Goal: Task Accomplishment & Management: Complete application form

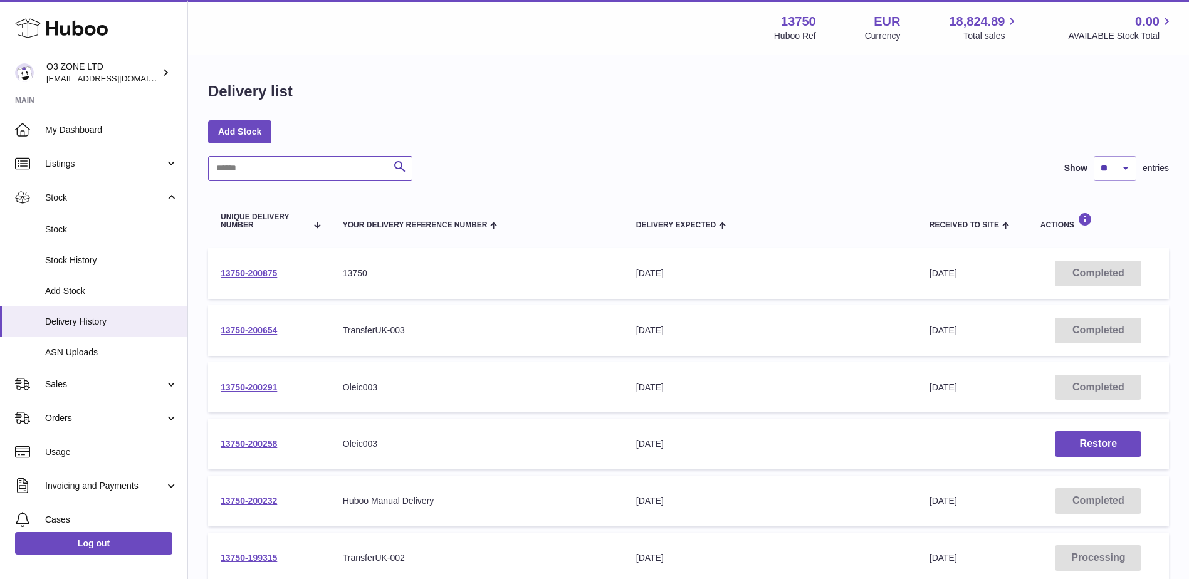
click at [290, 174] on input "text" at bounding box center [310, 168] width 204 height 25
paste input "**********"
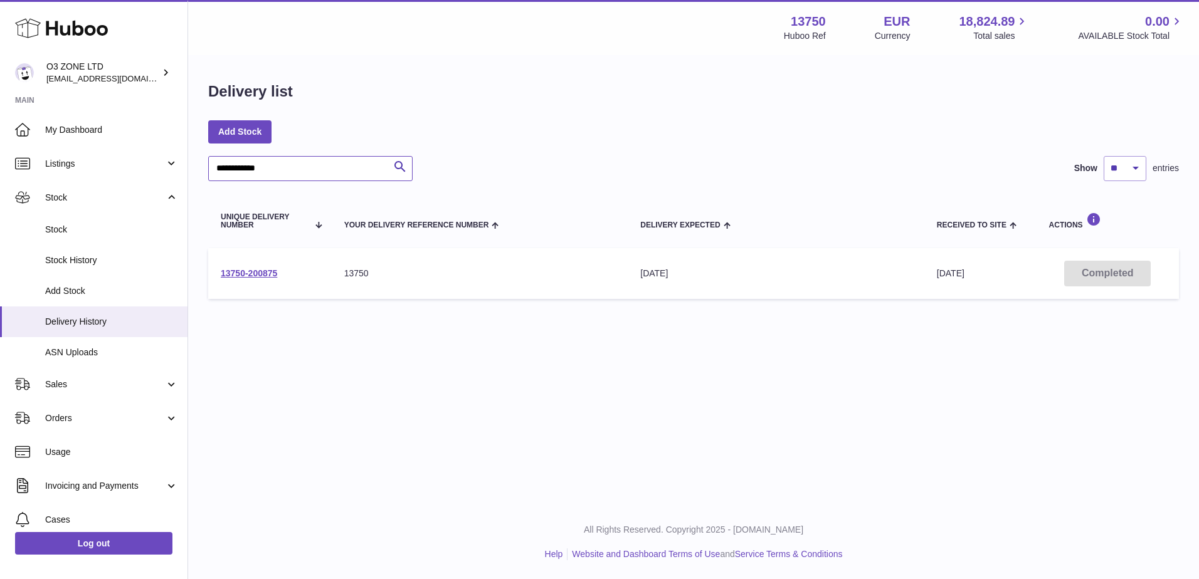
type input "**********"
click at [248, 274] on link "13750-200875" at bounding box center [249, 273] width 56 height 10
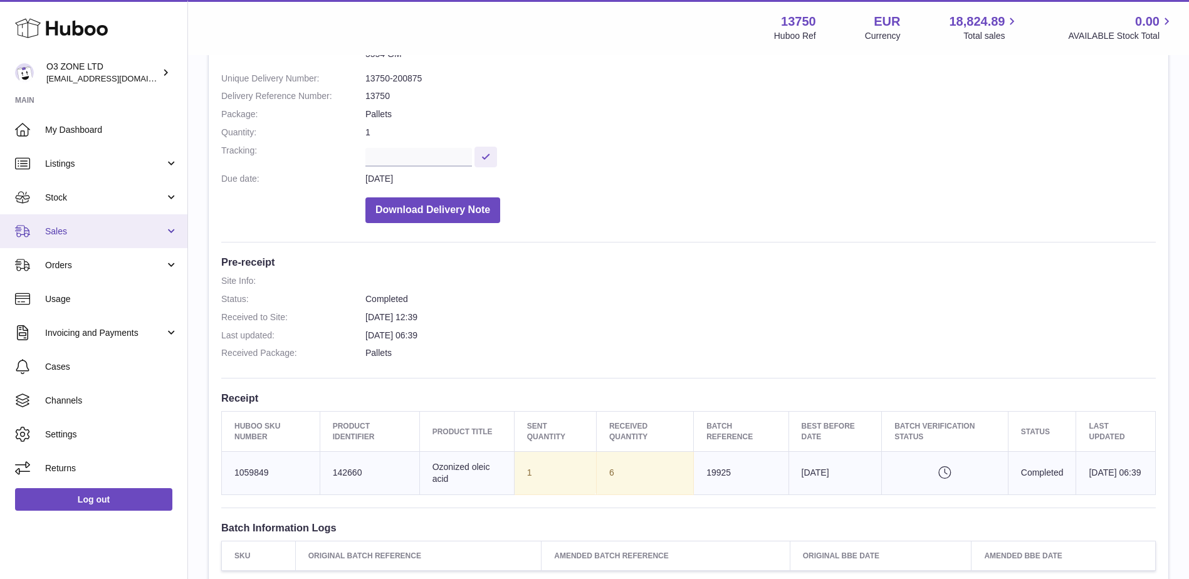
scroll to position [125, 0]
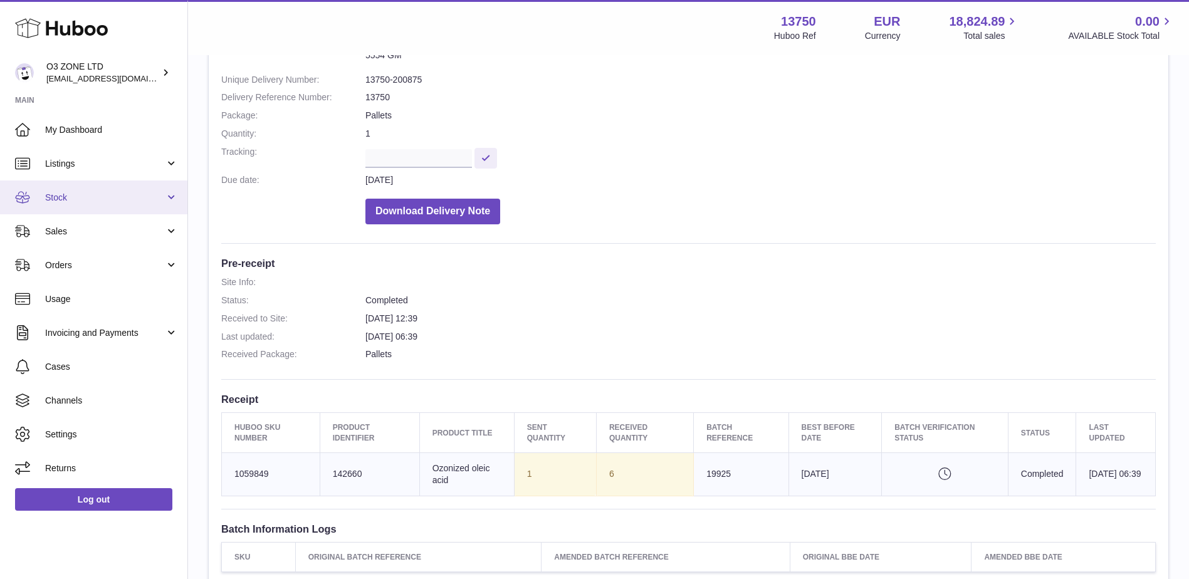
click at [68, 197] on span "Stock" at bounding box center [105, 198] width 120 height 12
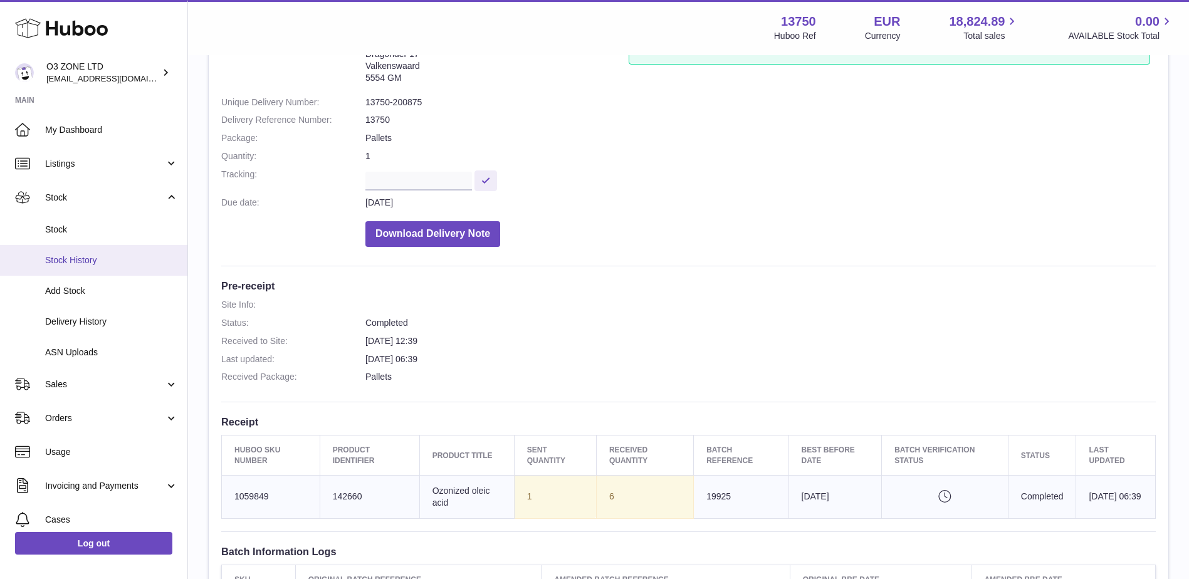
scroll to position [102, 0]
click at [64, 317] on span "Delivery History" at bounding box center [111, 322] width 133 height 12
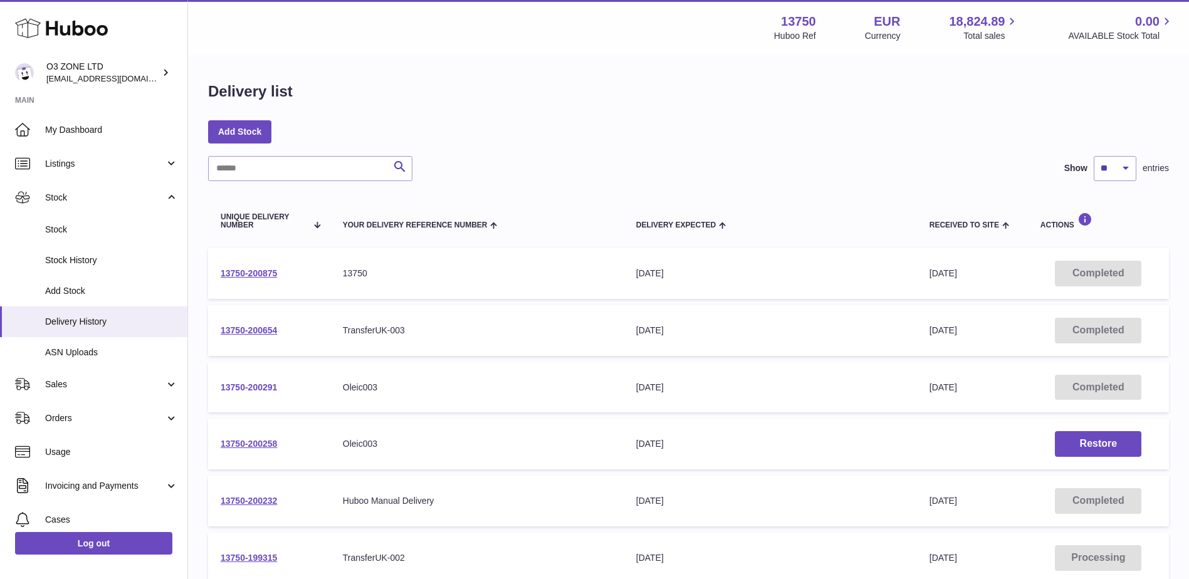
click at [255, 387] on link "13750-200291" at bounding box center [249, 387] width 56 height 10
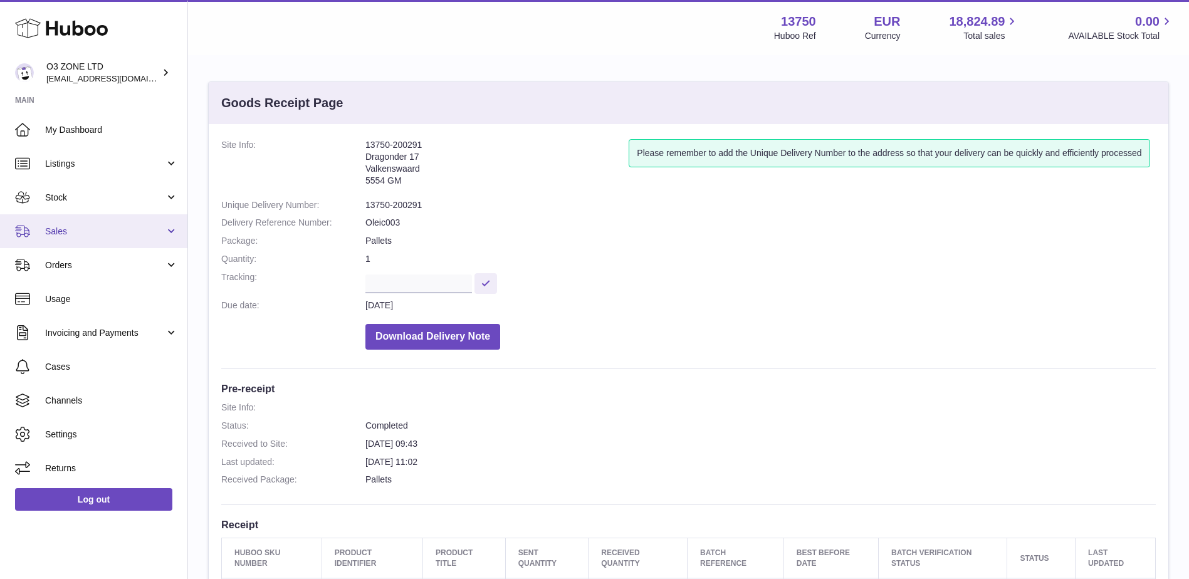
click at [78, 233] on span "Sales" at bounding box center [105, 232] width 120 height 12
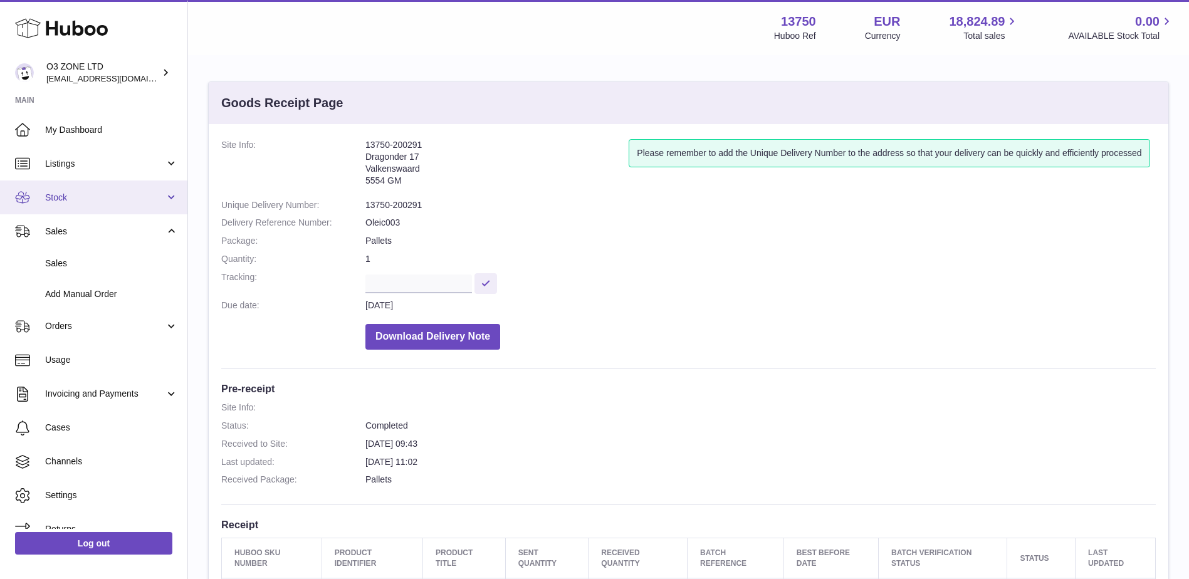
click at [82, 186] on link "Stock" at bounding box center [93, 198] width 187 height 34
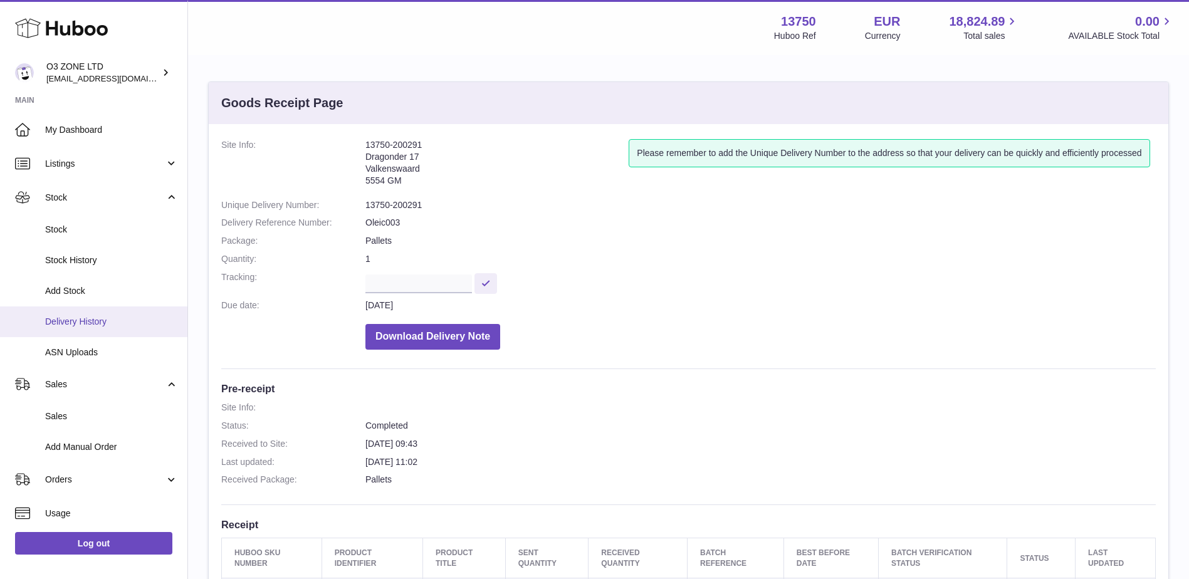
click at [80, 325] on span "Delivery History" at bounding box center [111, 322] width 133 height 12
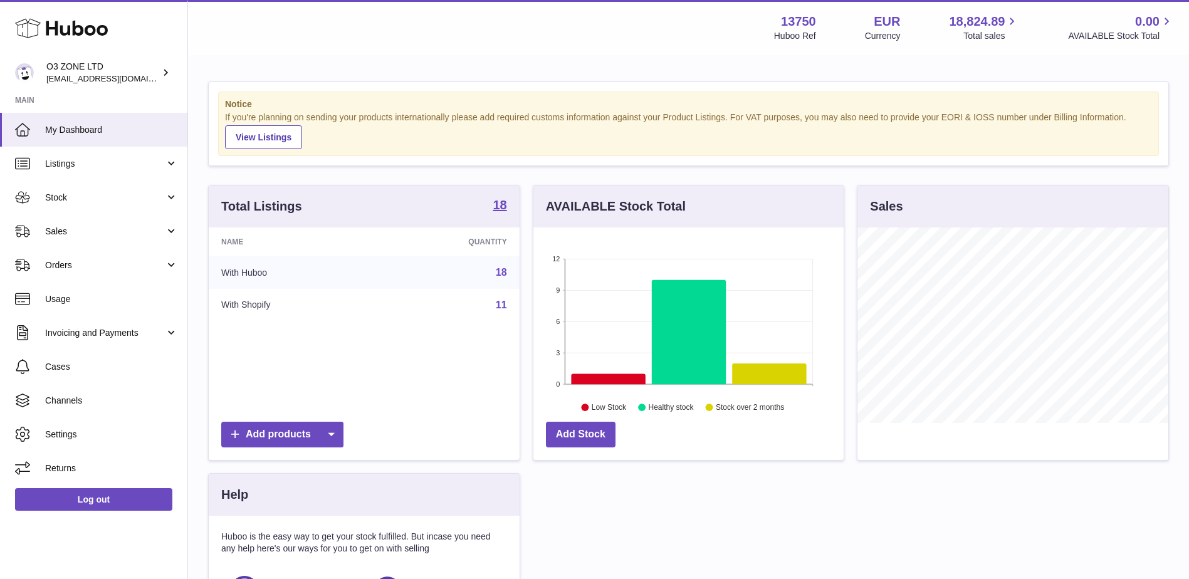
scroll to position [196, 310]
click at [78, 233] on span "Sales" at bounding box center [105, 232] width 120 height 12
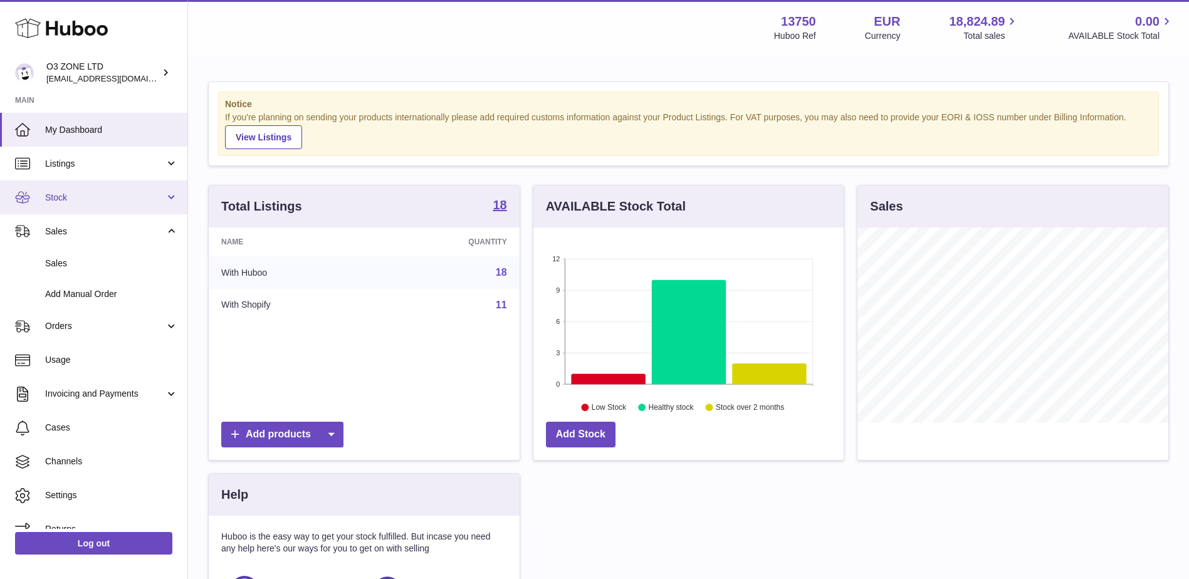
click at [87, 191] on link "Stock" at bounding box center [93, 198] width 187 height 34
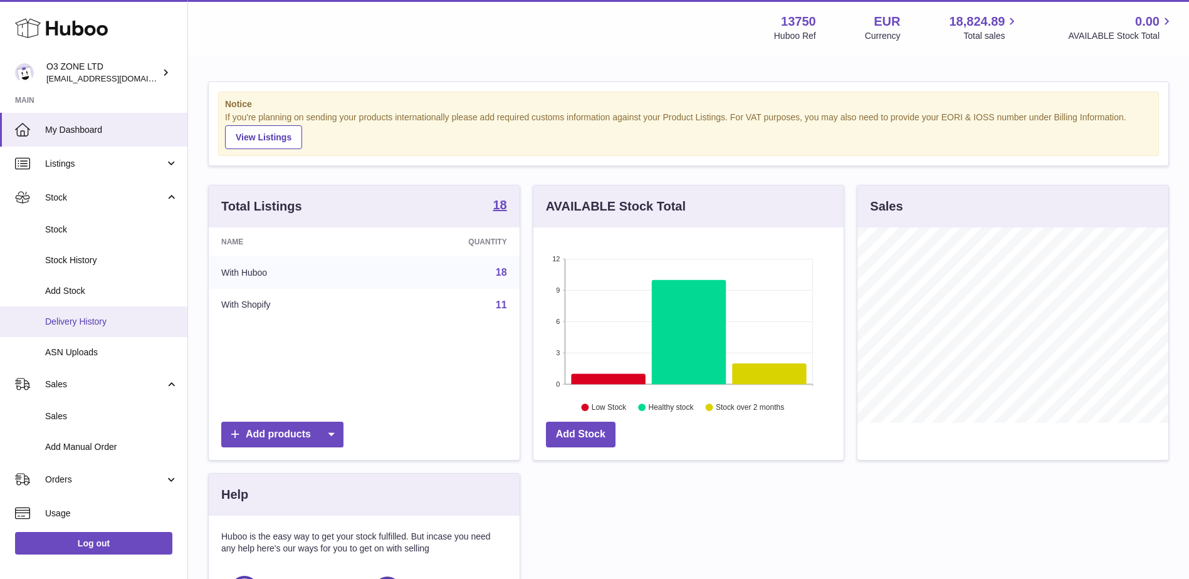
click at [60, 315] on link "Delivery History" at bounding box center [93, 322] width 187 height 31
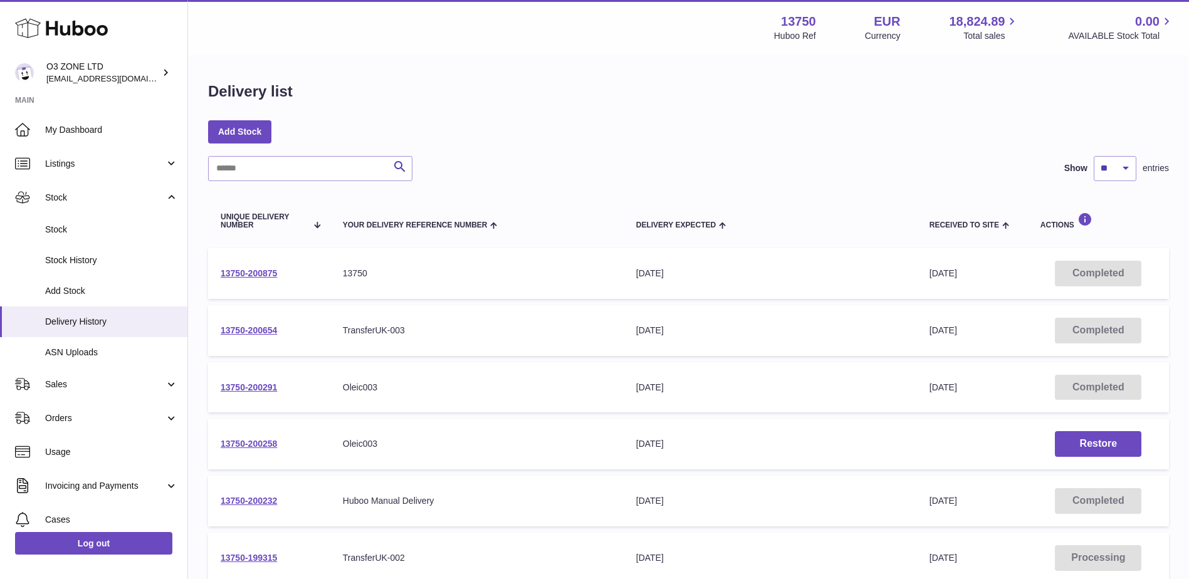
scroll to position [63, 0]
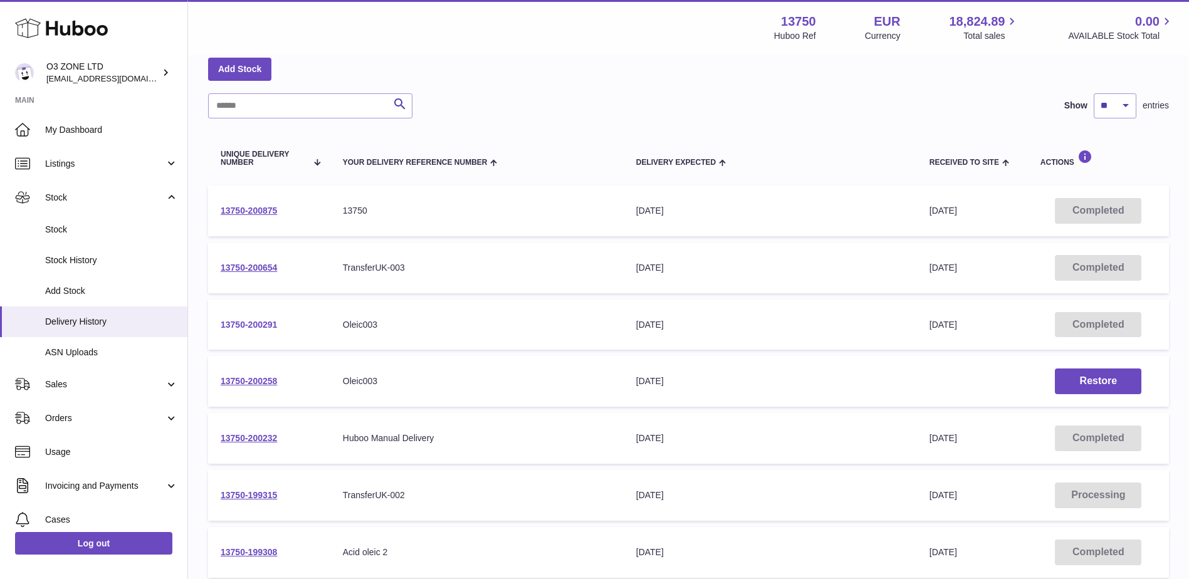
click at [253, 323] on link "13750-200291" at bounding box center [249, 325] width 56 height 10
click at [266, 210] on link "13750-200875" at bounding box center [249, 211] width 56 height 10
click at [253, 209] on link "13750-200875" at bounding box center [249, 211] width 56 height 10
drag, startPoint x: 290, startPoint y: 211, endPoint x: 258, endPoint y: 211, distance: 32.6
click at [258, 211] on link "13750-200875" at bounding box center [249, 211] width 56 height 10
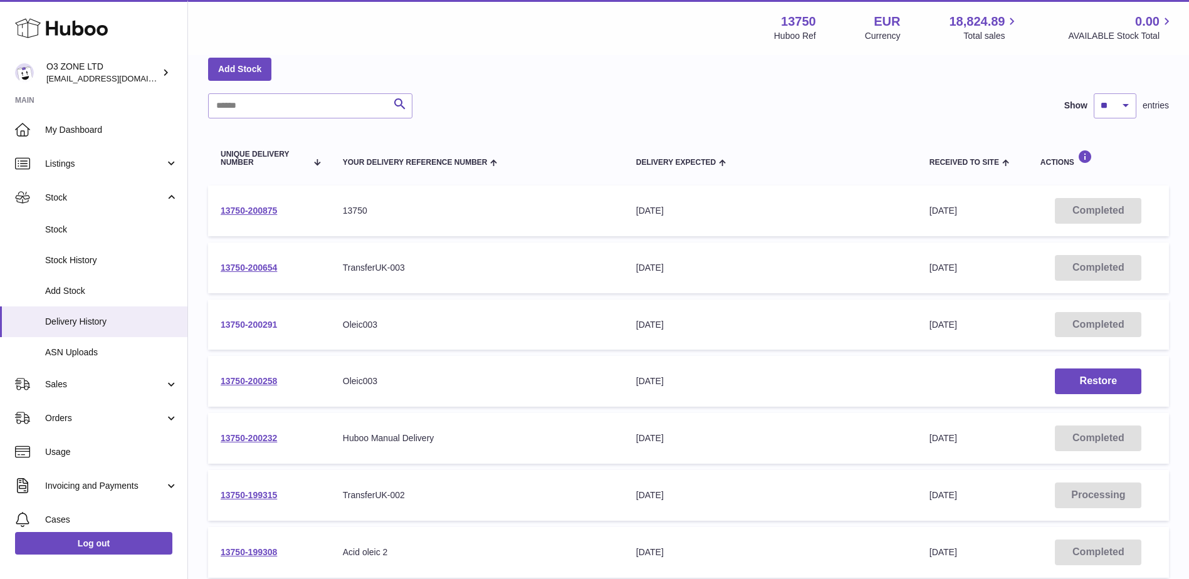
click at [266, 321] on link "13750-200291" at bounding box center [249, 325] width 56 height 10
drag, startPoint x: 305, startPoint y: 381, endPoint x: 216, endPoint y: 377, distance: 89.7
click at [216, 377] on td "13750-200258" at bounding box center [269, 381] width 122 height 51
copy link "13750-200258"
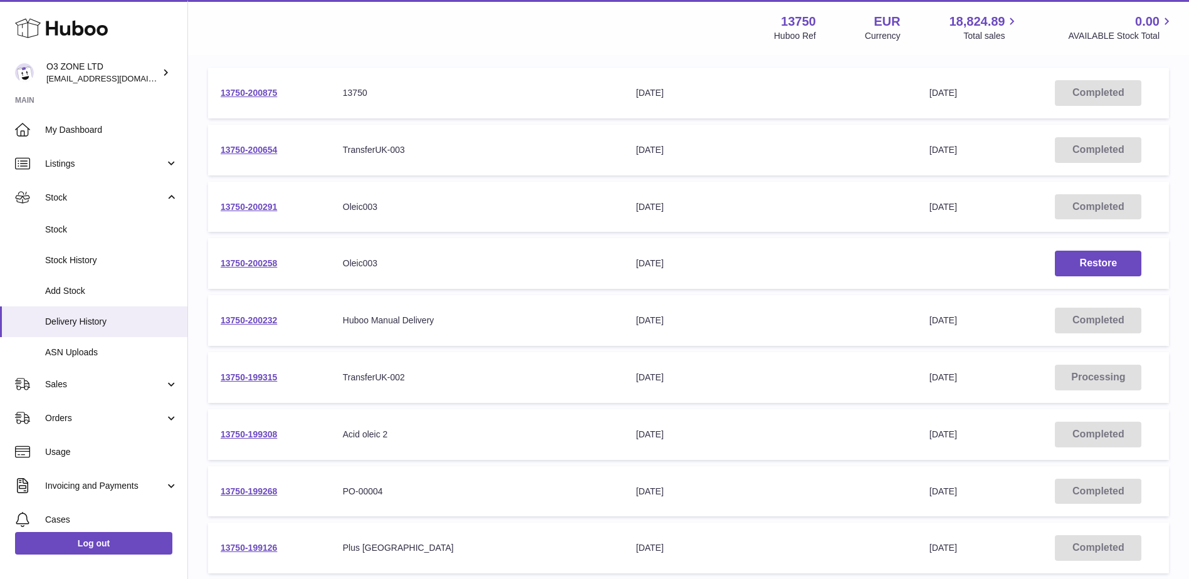
scroll to position [188, 0]
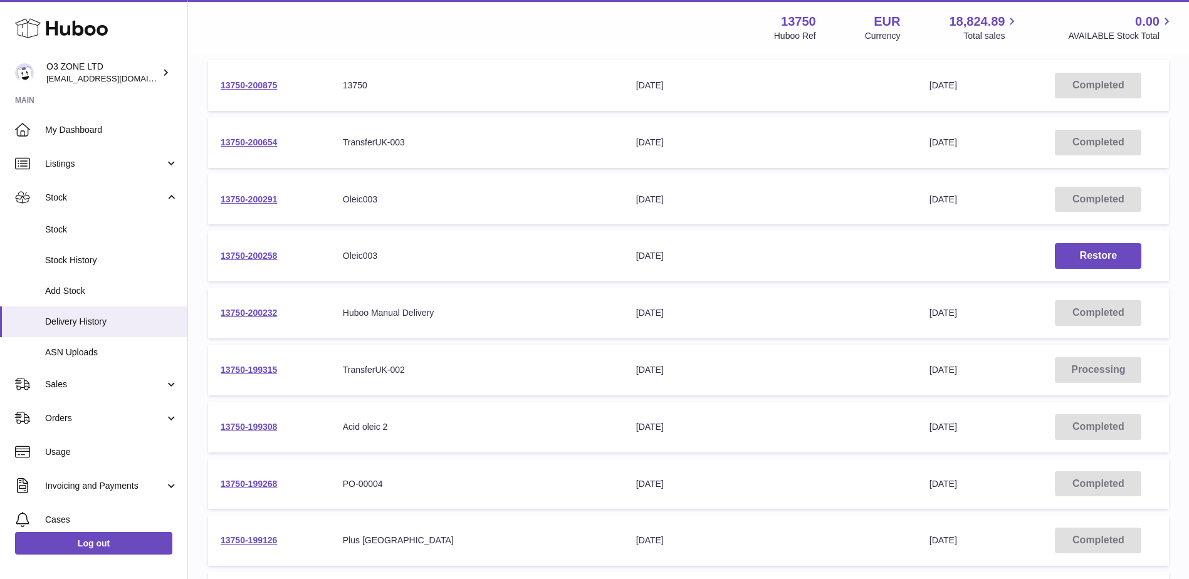
drag, startPoint x: 839, startPoint y: 258, endPoint x: 788, endPoint y: 250, distance: 52.0
click at [801, 252] on div "19th Sep 2025" at bounding box center [770, 256] width 268 height 12
click at [82, 261] on span "Stock History" at bounding box center [111, 261] width 133 height 12
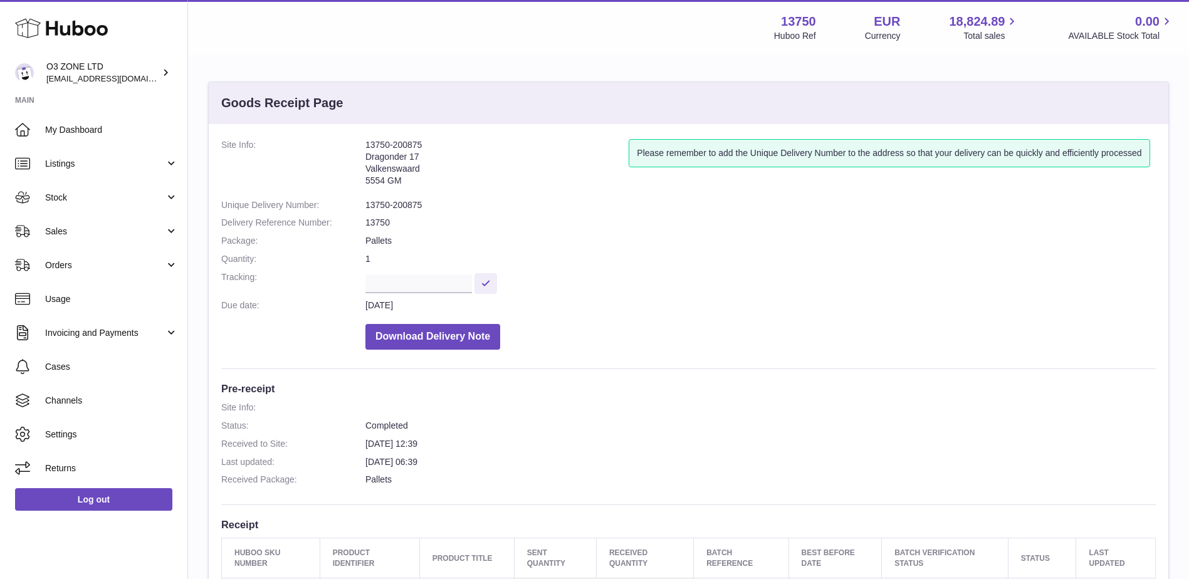
click at [451, 194] on dl "Site Info: 13750-200875 Dragonder 17 Valkenswaard 5554 GM Please remember to ad…" at bounding box center [688, 247] width 935 height 217
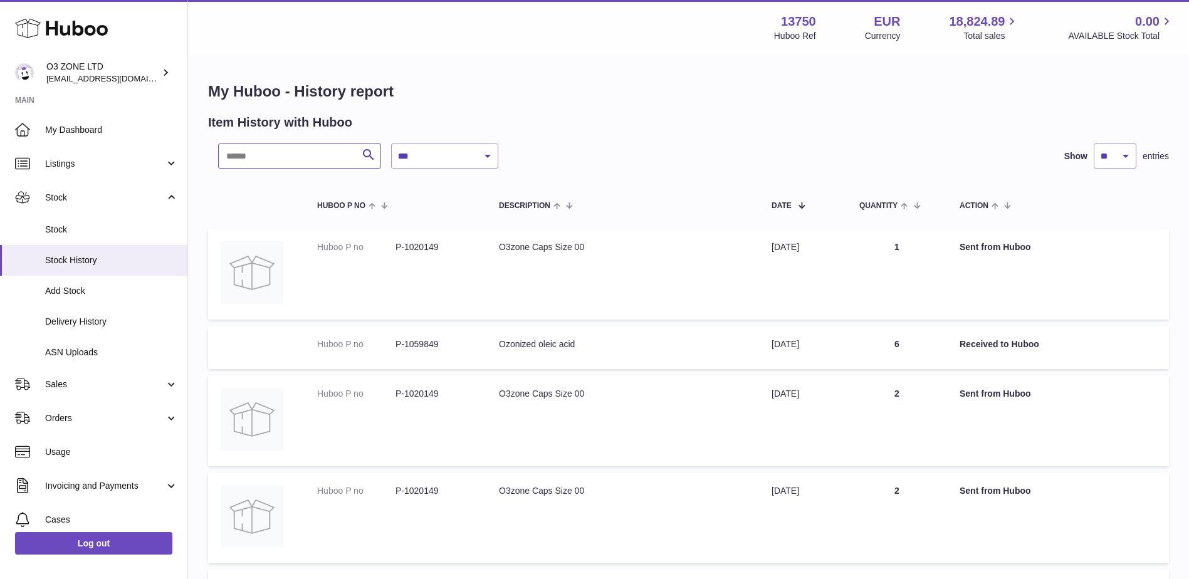
click at [287, 161] on input "text" at bounding box center [299, 156] width 163 height 25
paste input "**********"
type input "**********"
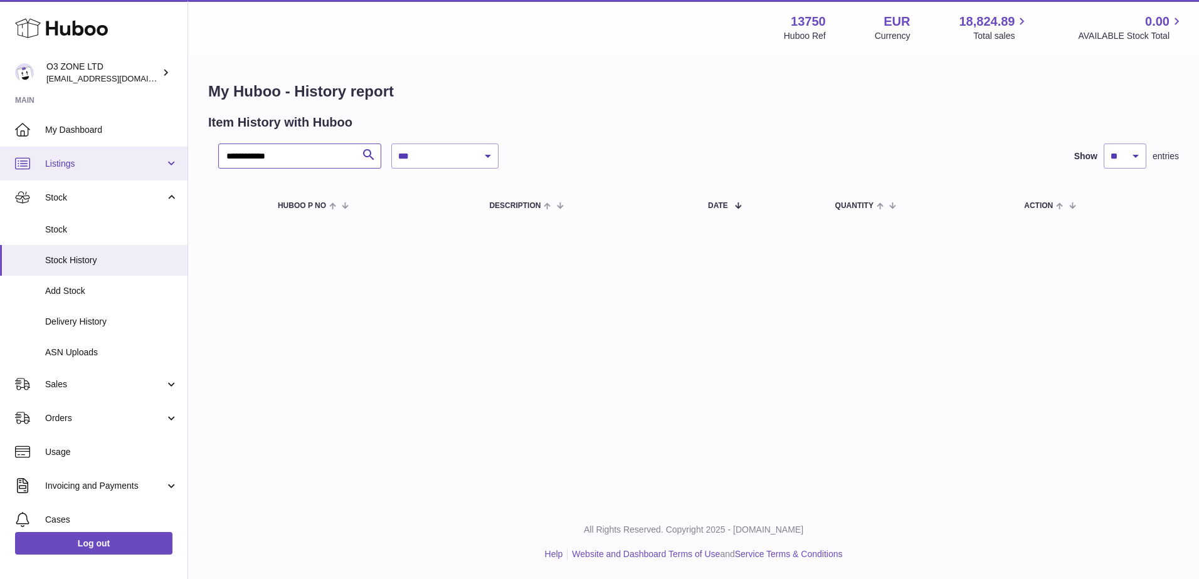
drag, startPoint x: 302, startPoint y: 154, endPoint x: 102, endPoint y: 153, distance: 200.0
click at [109, 154] on div "**********" at bounding box center [599, 289] width 1199 height 579
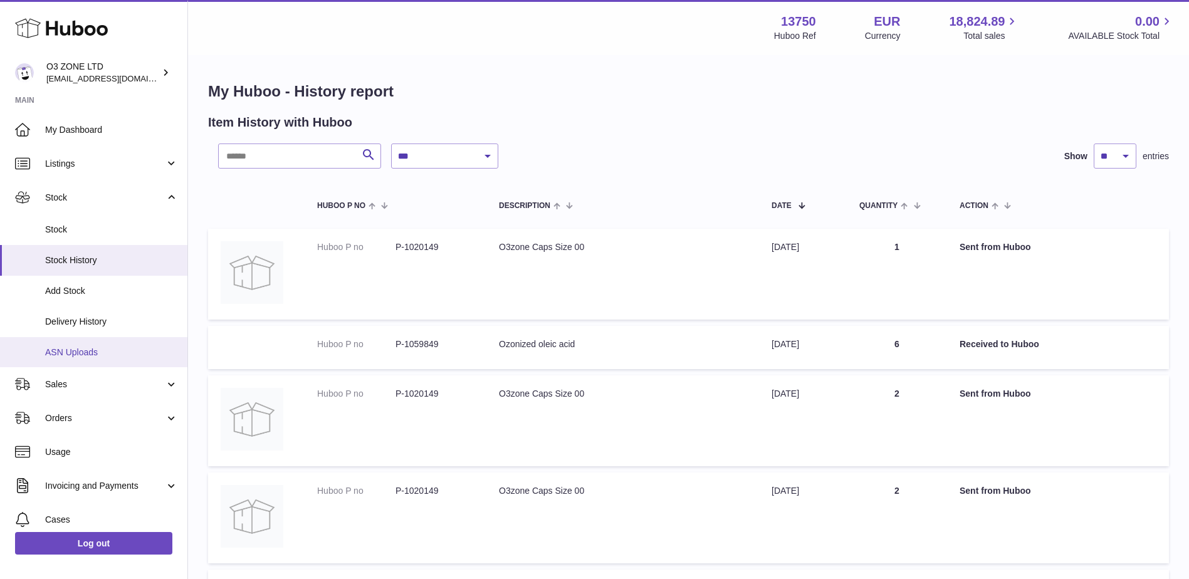
click at [99, 353] on span "ASN Uploads" at bounding box center [111, 353] width 133 height 12
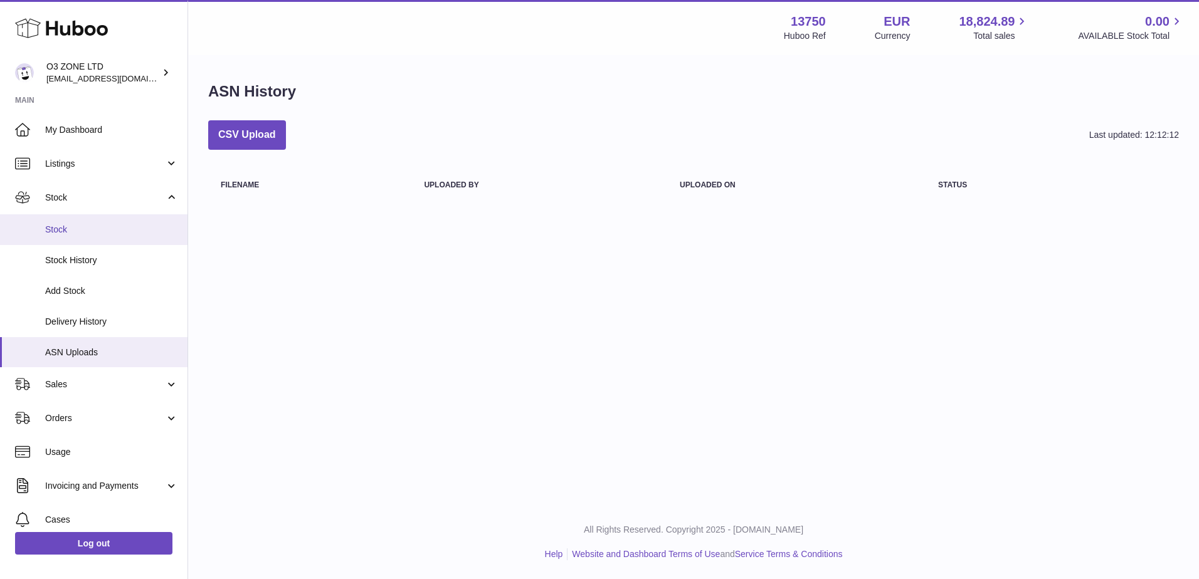
click at [68, 226] on span "Stock" at bounding box center [111, 230] width 133 height 12
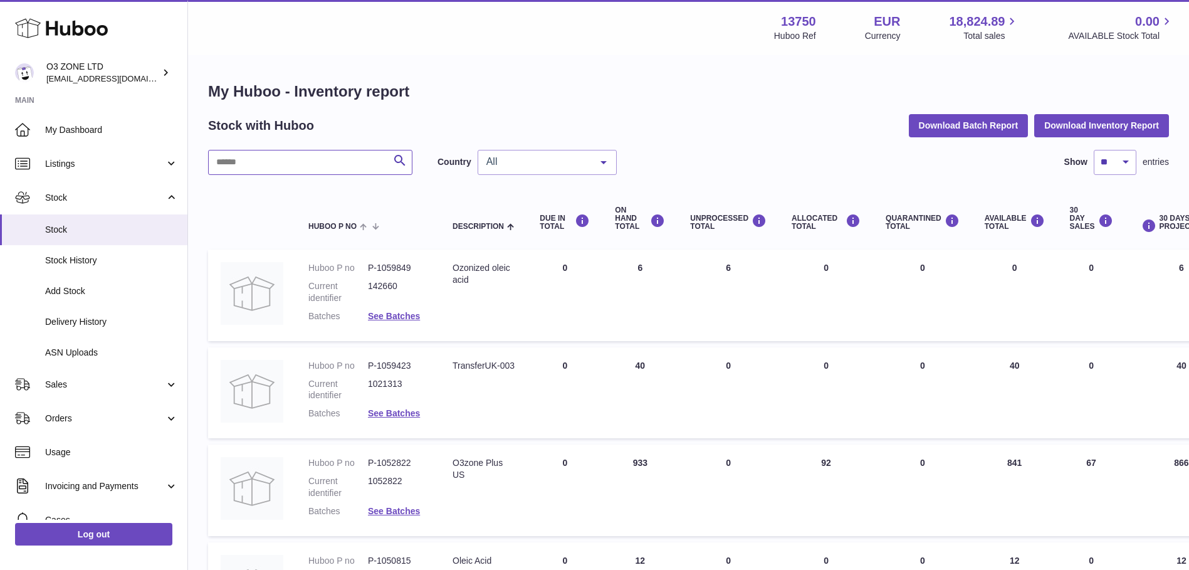
click at [264, 152] on input "text" at bounding box center [310, 162] width 204 height 25
paste input "**********"
type input "**********"
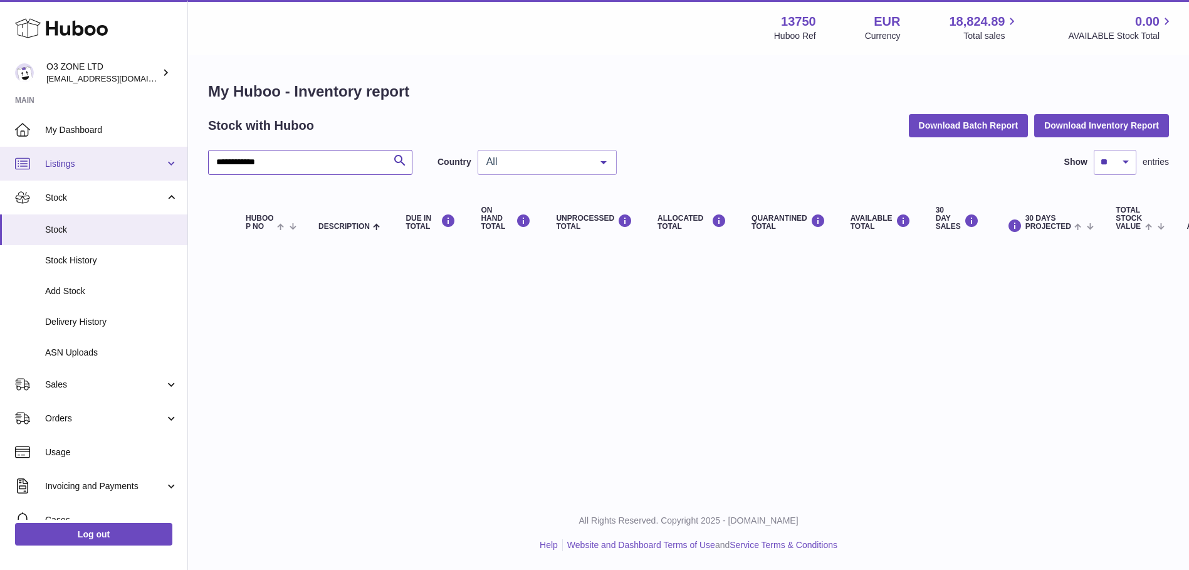
drag, startPoint x: 293, startPoint y: 170, endPoint x: 175, endPoint y: 171, distance: 117.9
click at [175, 171] on div "**********" at bounding box center [594, 285] width 1189 height 570
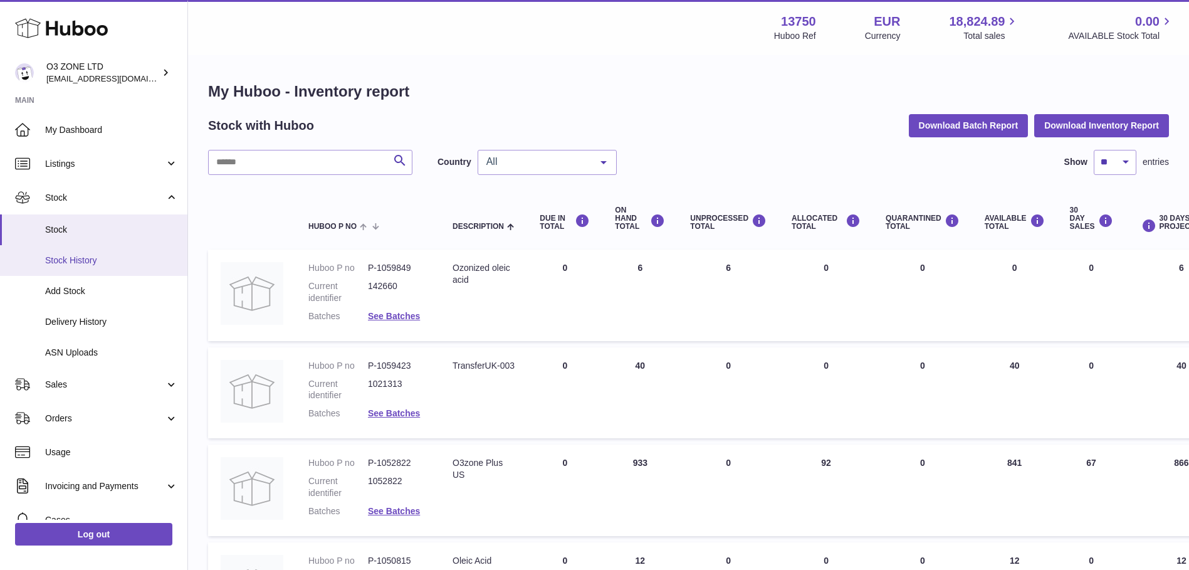
click at [87, 260] on span "Stock History" at bounding box center [111, 261] width 133 height 12
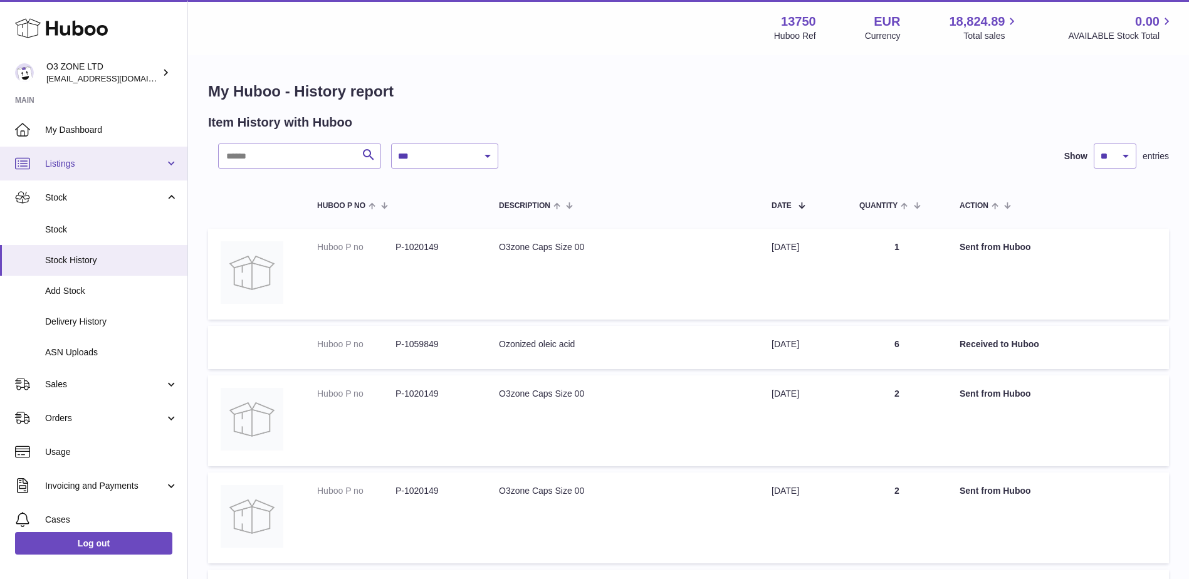
click at [93, 164] on span "Listings" at bounding box center [105, 164] width 120 height 12
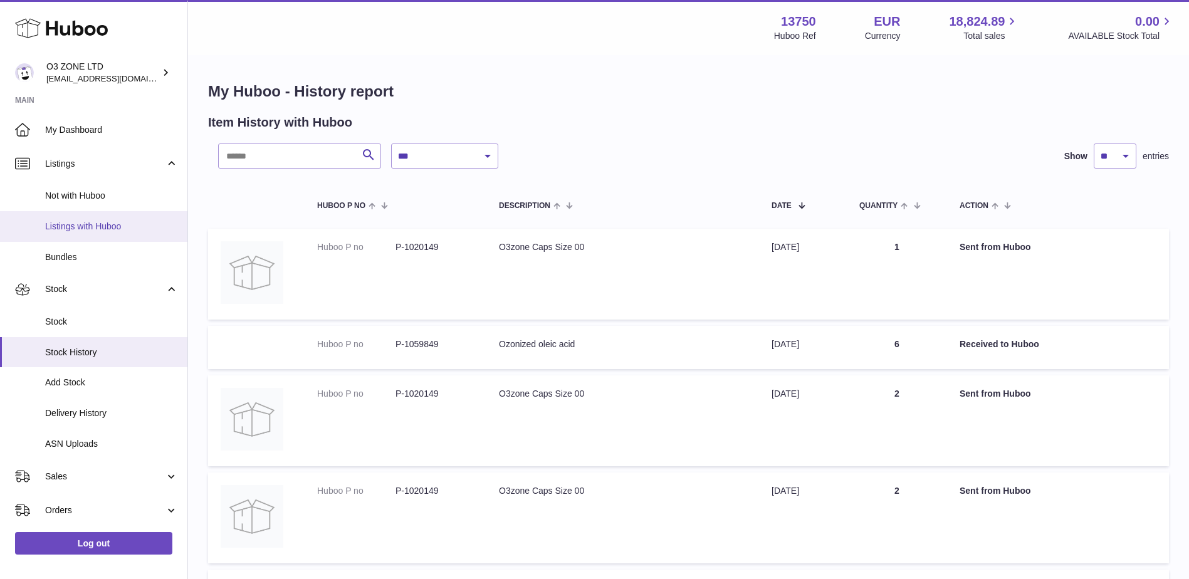
click at [80, 224] on span "Listings with Huboo" at bounding box center [111, 227] width 133 height 12
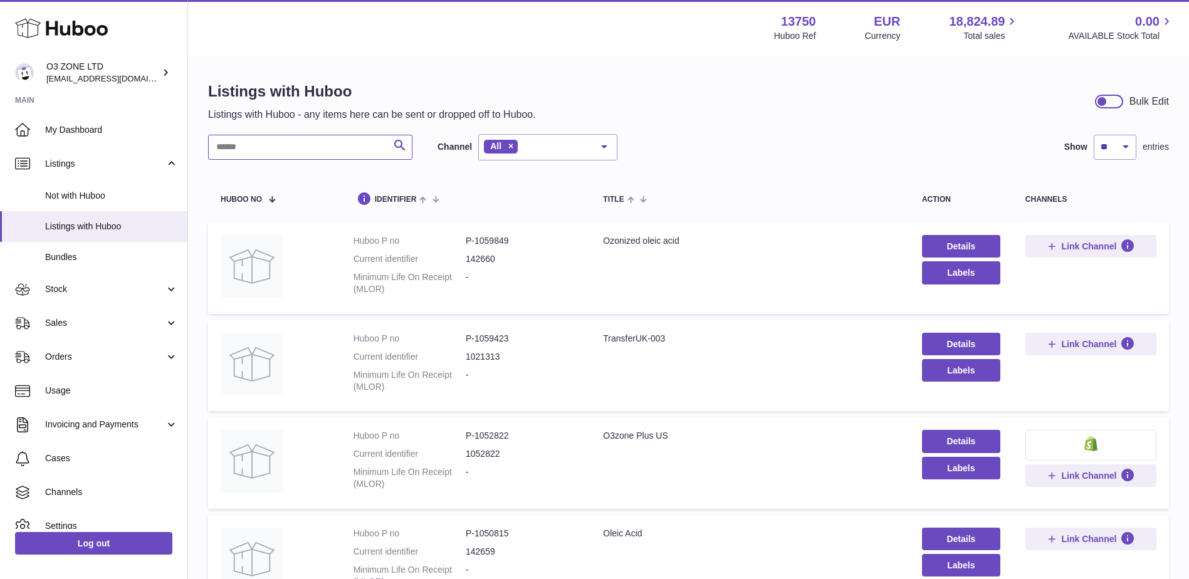
click at [333, 150] on input "text" at bounding box center [310, 147] width 204 height 25
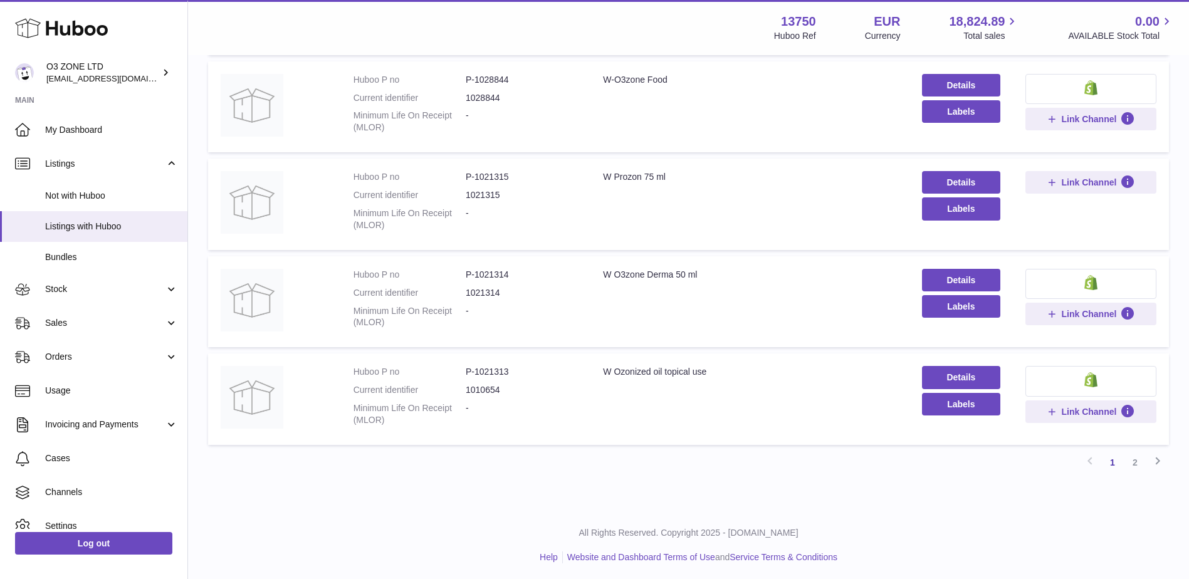
scroll to position [750, 0]
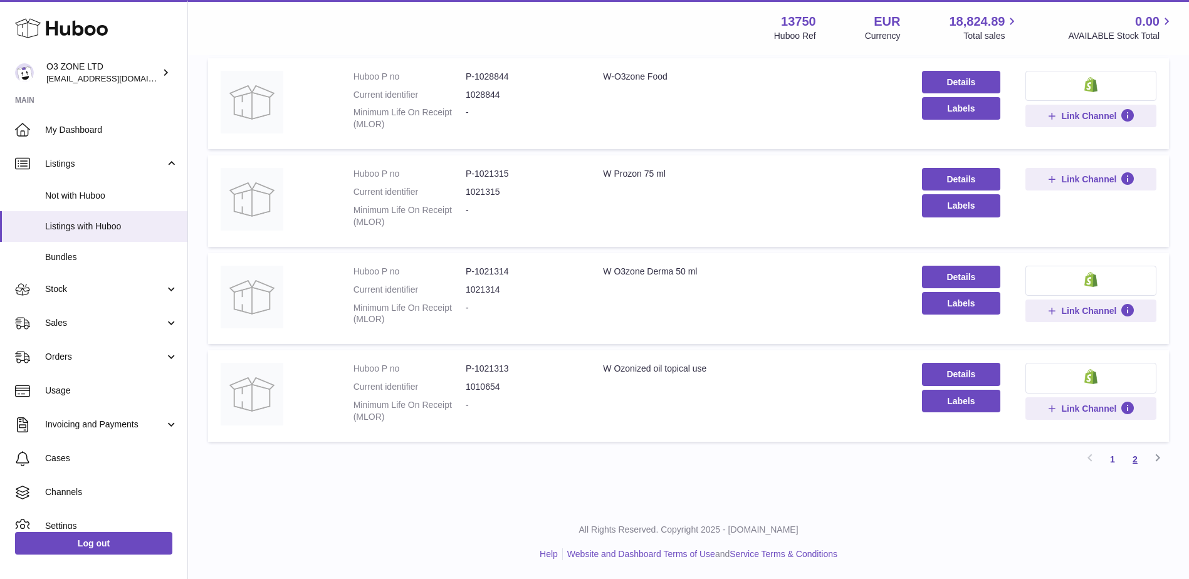
click at [1135, 460] on link "2" at bounding box center [1135, 459] width 23 height 23
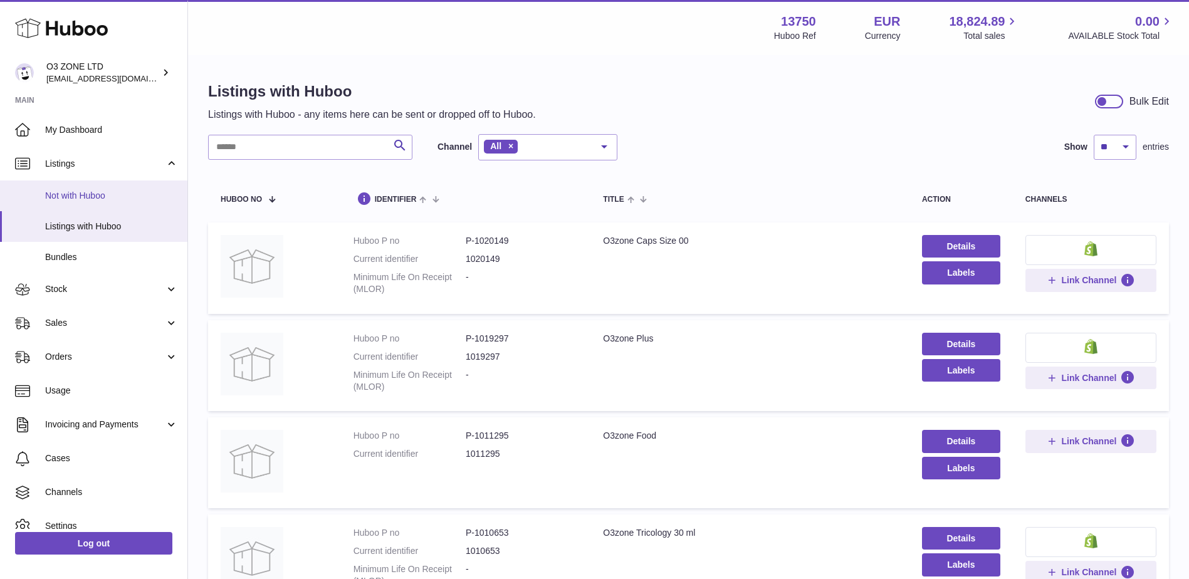
click at [88, 196] on span "Not with Huboo" at bounding box center [111, 196] width 133 height 12
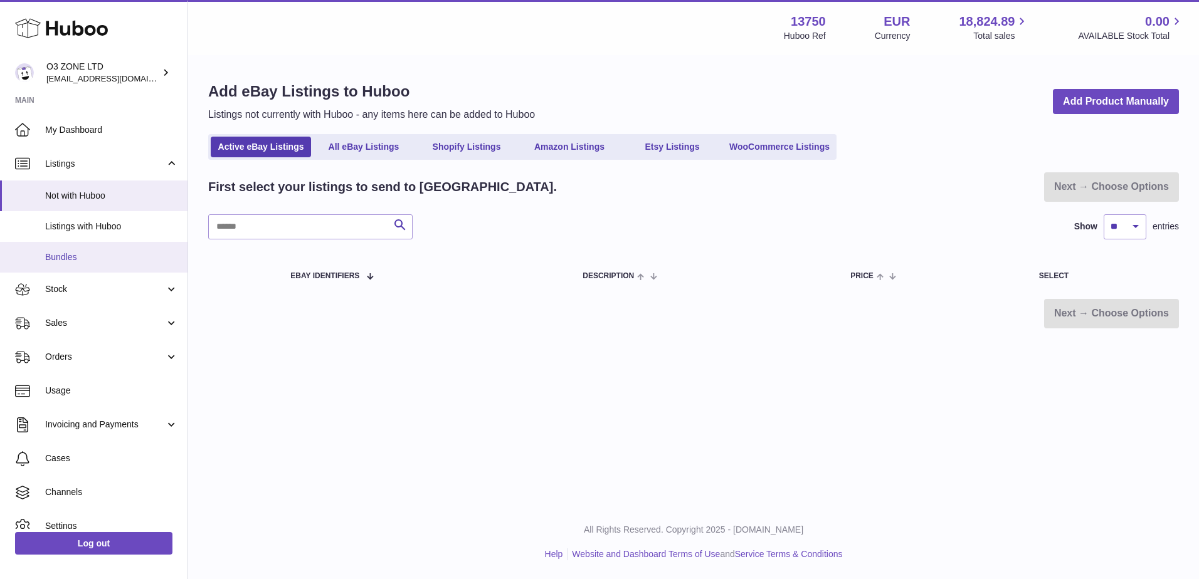
click at [87, 255] on span "Bundles" at bounding box center [111, 257] width 133 height 12
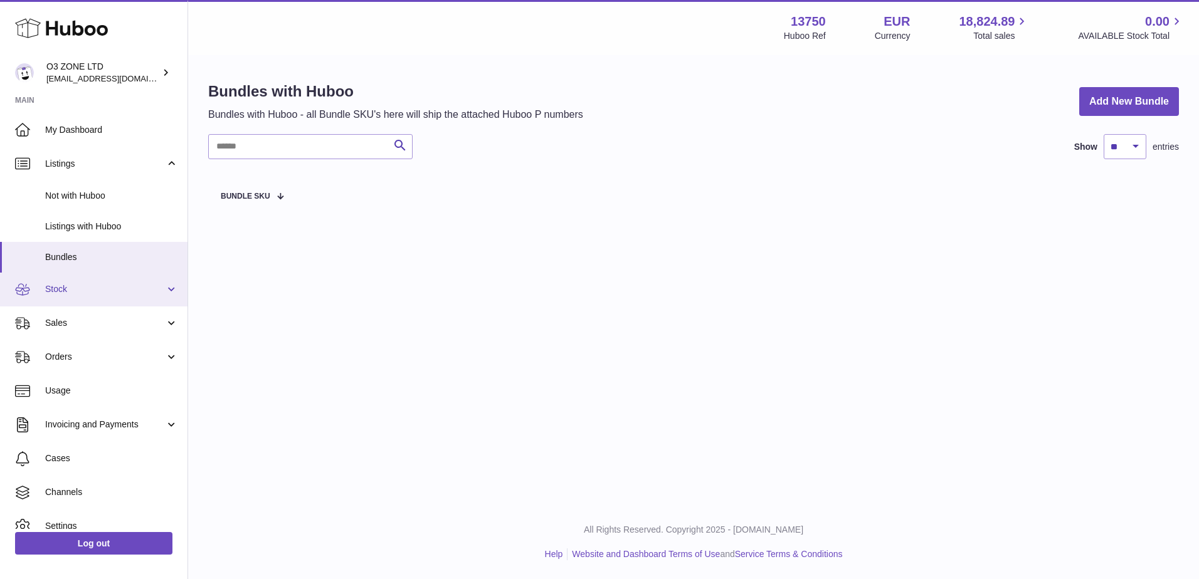
click at [48, 295] on span "Stock" at bounding box center [105, 289] width 120 height 12
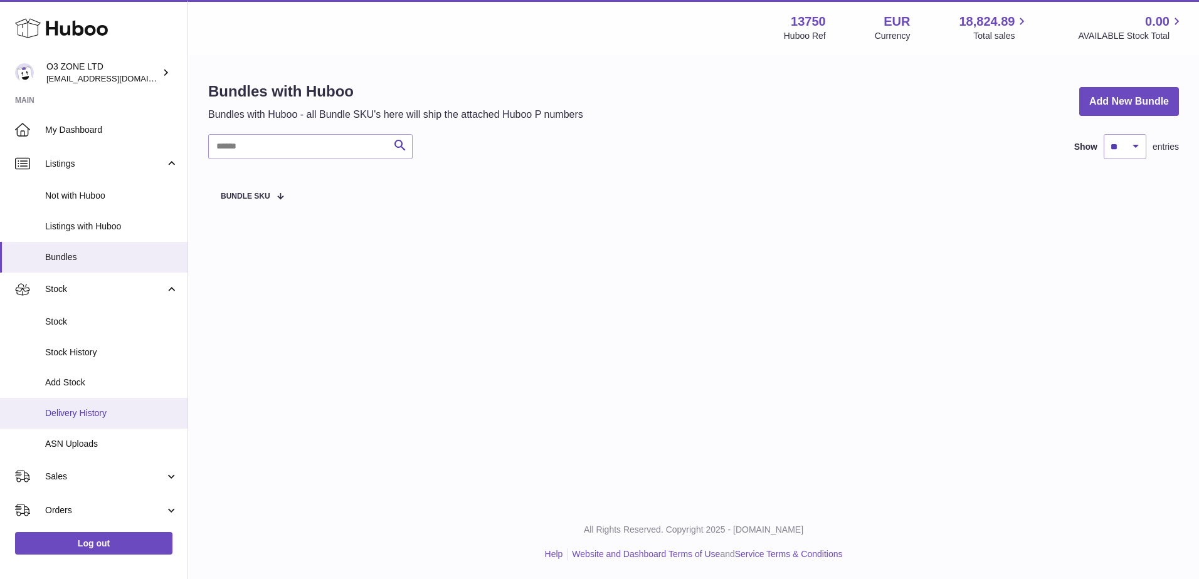
click at [63, 416] on span "Delivery History" at bounding box center [111, 414] width 133 height 12
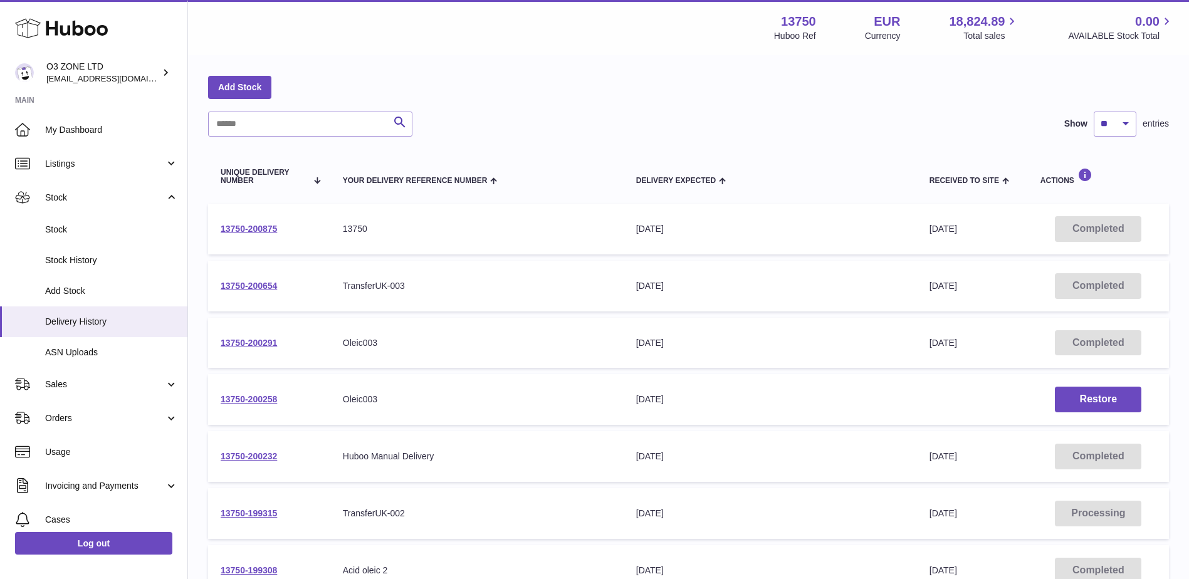
scroll to position [63, 0]
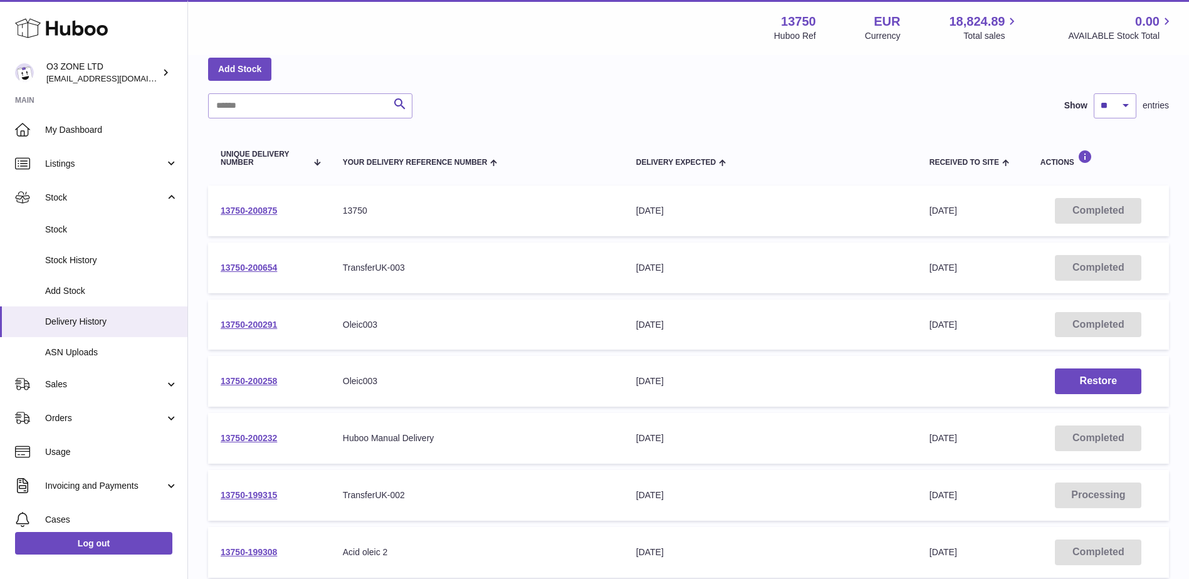
click at [364, 385] on div "Oleic003" at bounding box center [477, 382] width 268 height 12
click at [364, 384] on div "Oleic003" at bounding box center [477, 382] width 268 height 12
copy div "Oleic003"
click at [71, 261] on span "Stock History" at bounding box center [111, 261] width 133 height 12
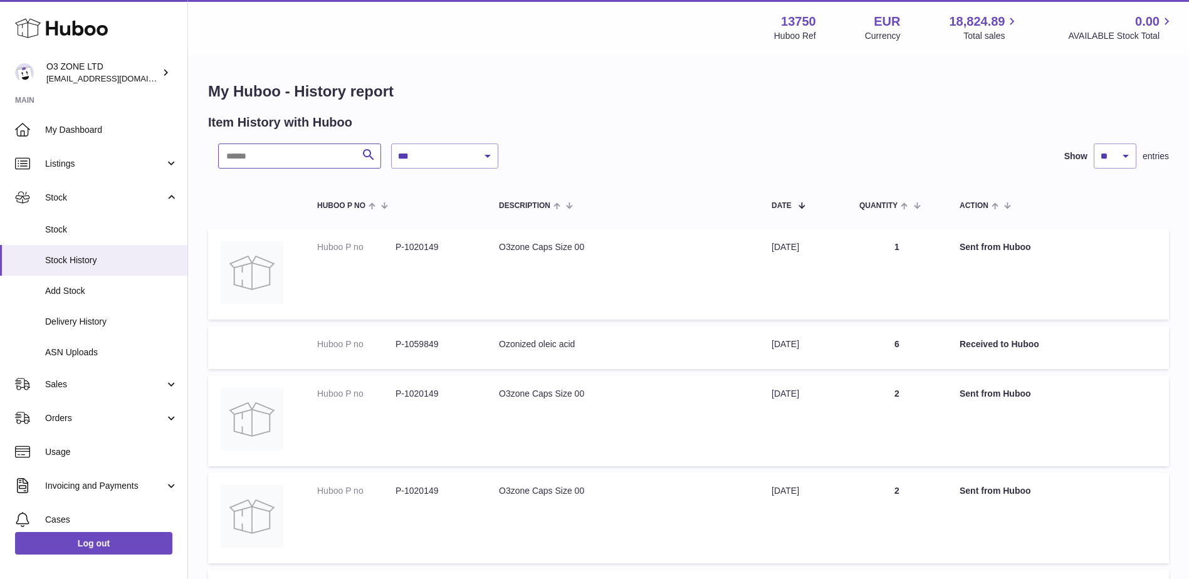
click at [251, 162] on input "text" at bounding box center [299, 156] width 163 height 25
paste input "********"
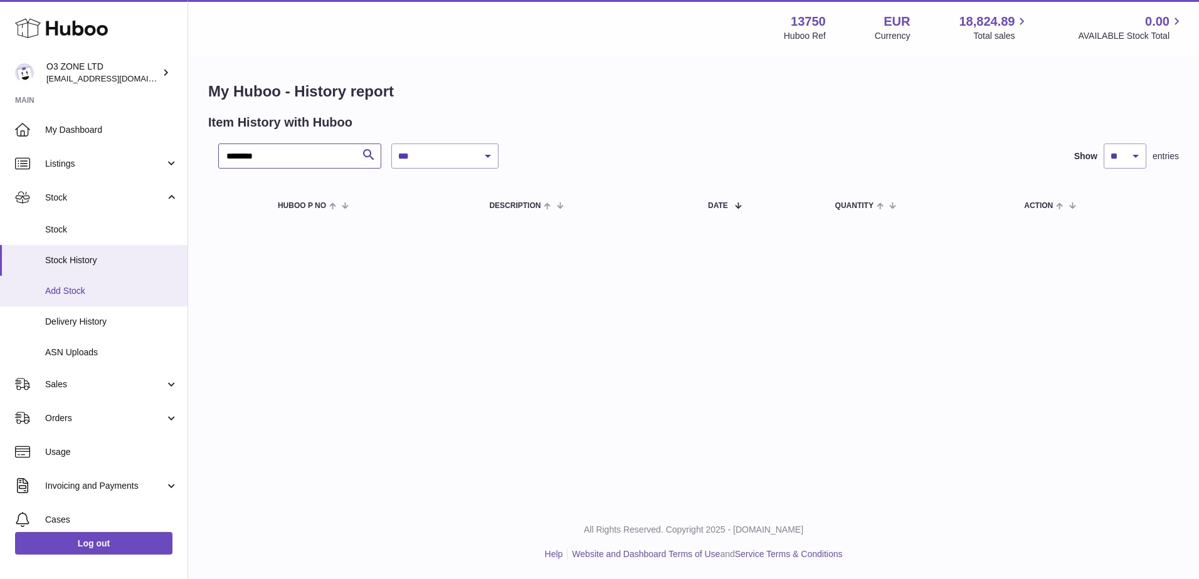
type input "********"
click at [109, 280] on link "Add Stock" at bounding box center [93, 291] width 187 height 31
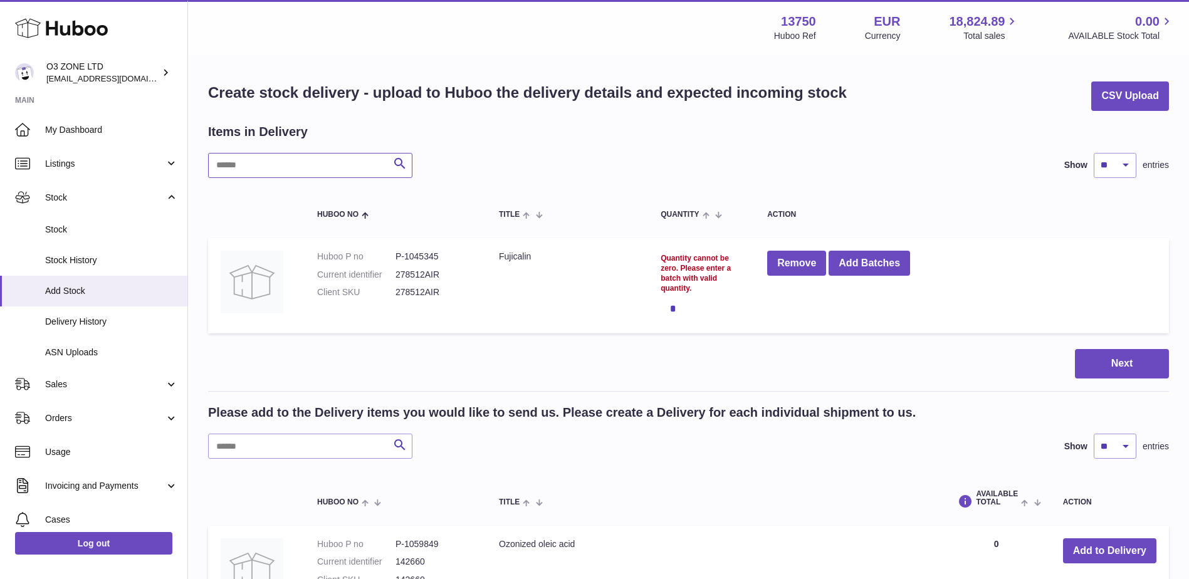
click at [285, 162] on input "text" at bounding box center [310, 165] width 204 height 25
paste input "********"
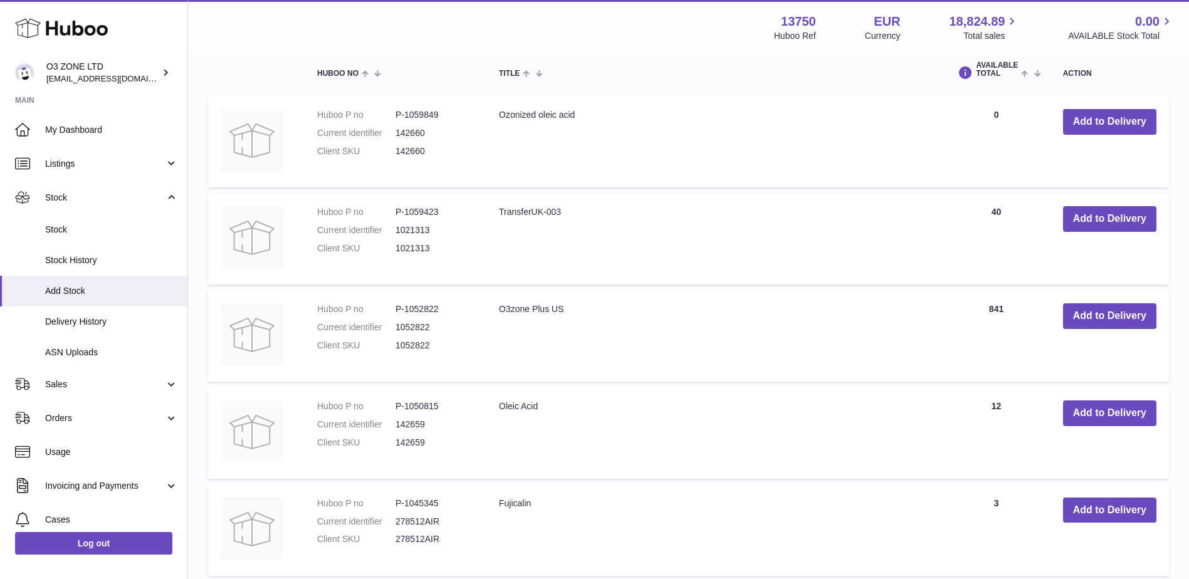
scroll to position [125, 0]
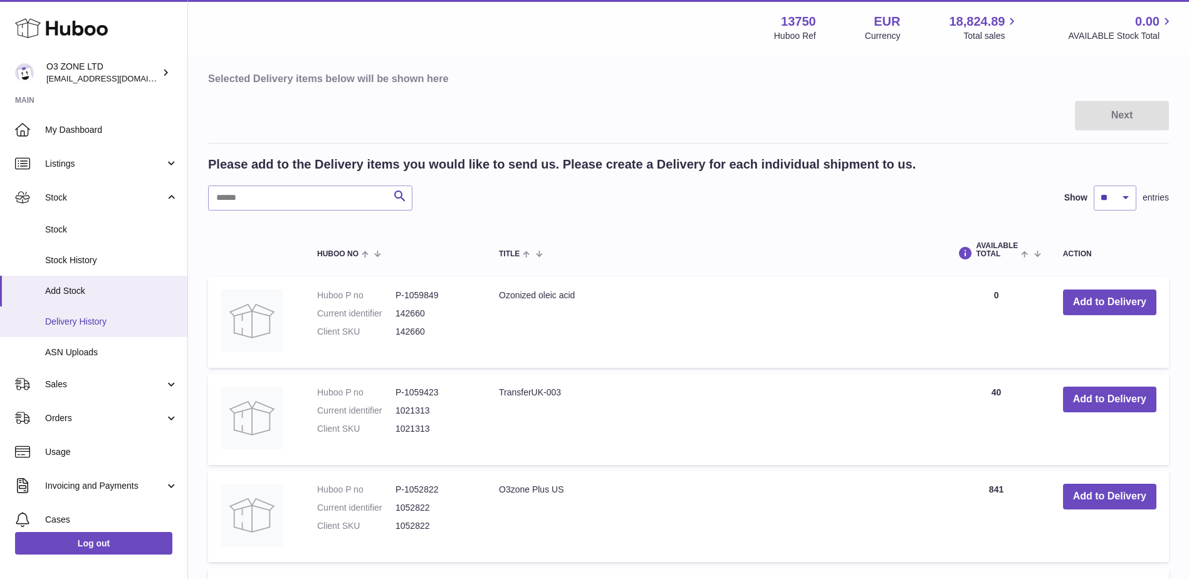
type input "********"
click at [77, 318] on span "Delivery History" at bounding box center [111, 322] width 133 height 12
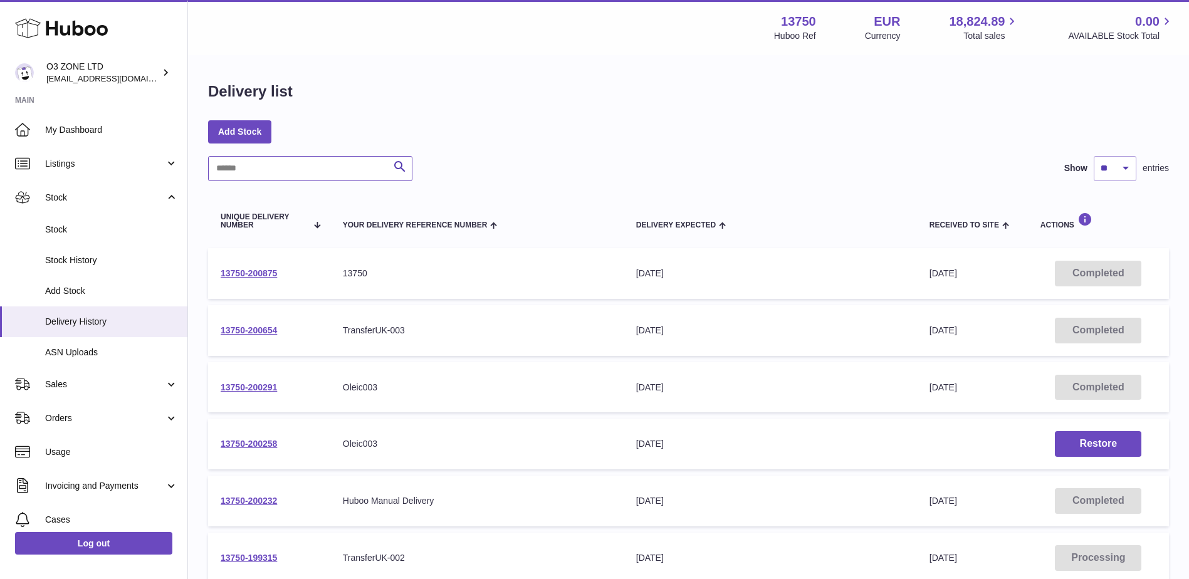
click at [282, 174] on input "text" at bounding box center [310, 168] width 204 height 25
paste input "********"
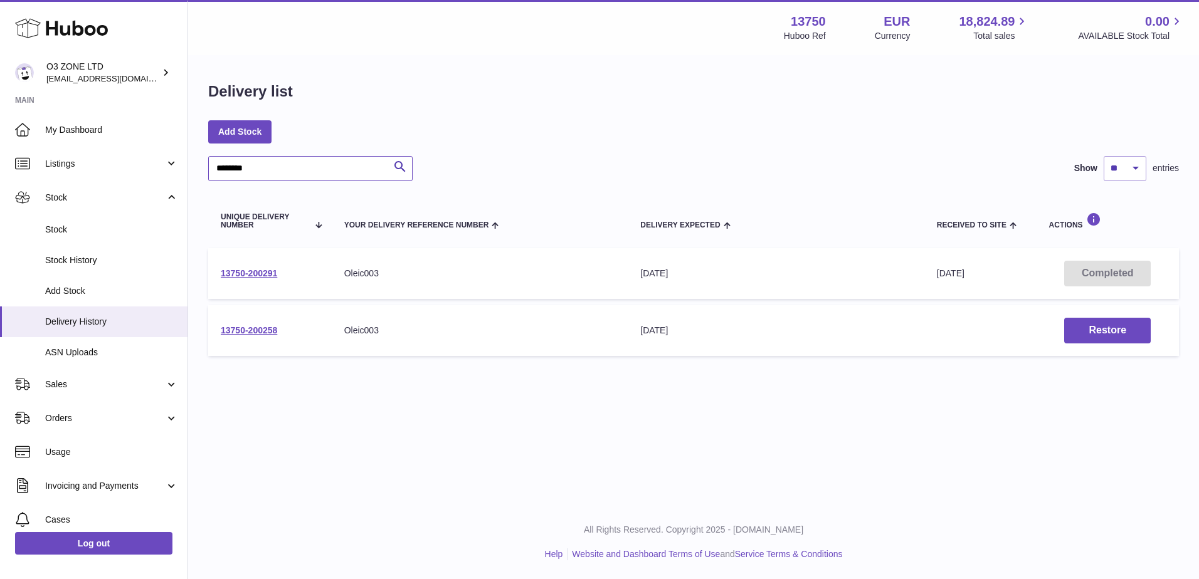
type input "********"
click at [996, 329] on td "Received to Site" at bounding box center [980, 330] width 112 height 51
click at [258, 327] on link "13750-200258" at bounding box center [249, 330] width 56 height 10
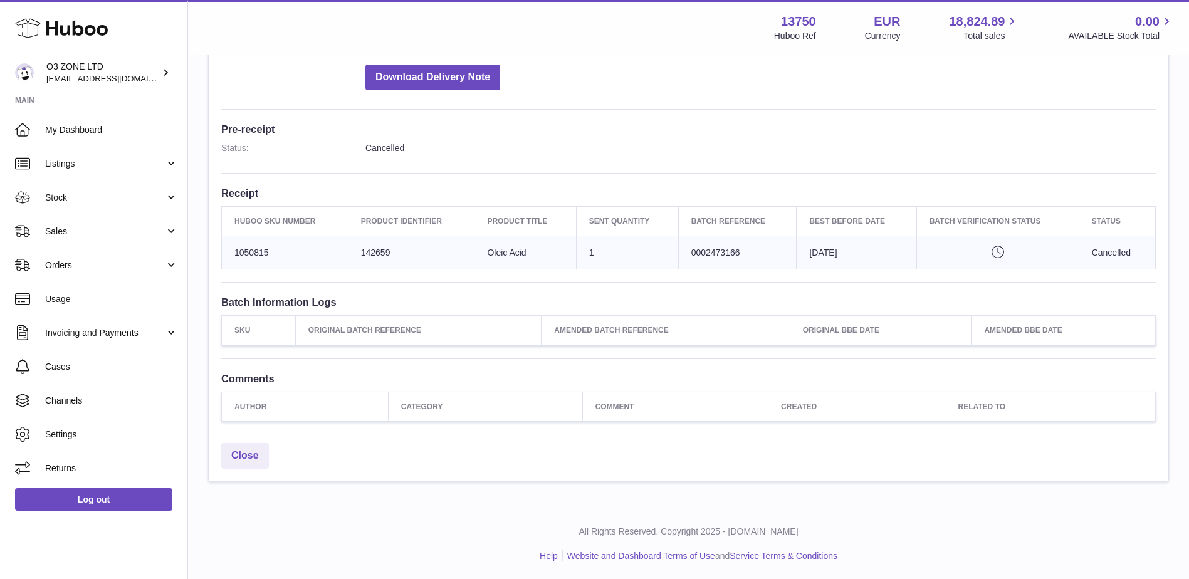
scroll to position [281, 0]
click at [246, 449] on link "Close" at bounding box center [245, 456] width 48 height 26
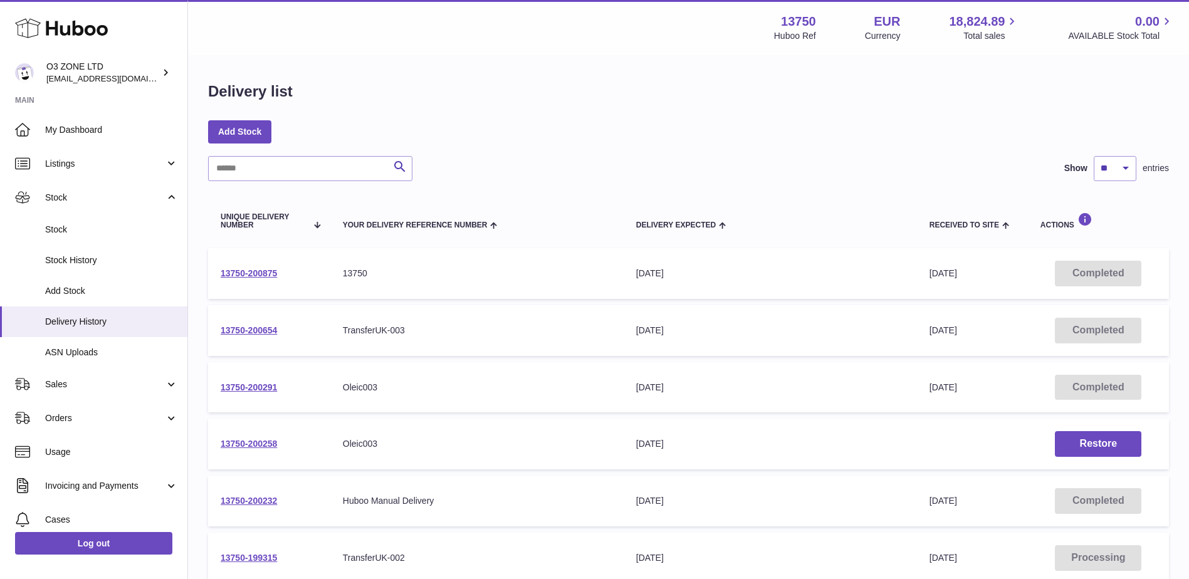
drag, startPoint x: 525, startPoint y: 434, endPoint x: 404, endPoint y: 438, distance: 121.7
click at [404, 438] on td "Your Delivery Reference Number Oleic003" at bounding box center [476, 444] width 293 height 51
drag, startPoint x: 428, startPoint y: 437, endPoint x: 541, endPoint y: 454, distance: 114.7
click at [541, 454] on td "Your Delivery Reference Number Oleic003" at bounding box center [476, 444] width 293 height 51
drag, startPoint x: 555, startPoint y: 452, endPoint x: 845, endPoint y: 443, distance: 289.8
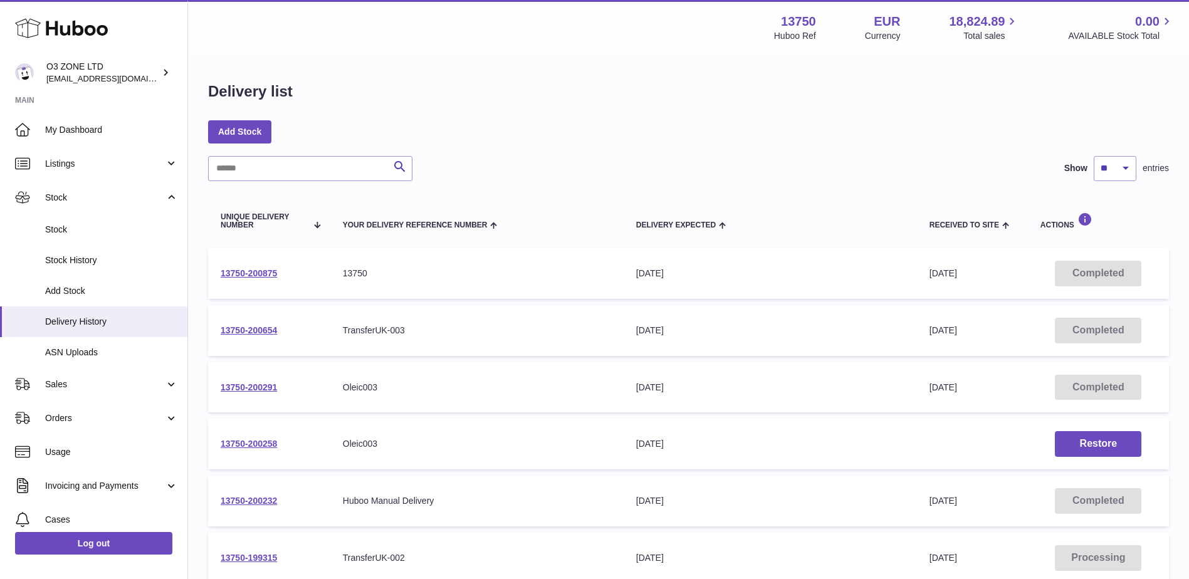
click at [845, 443] on div "19th Sep 2025" at bounding box center [770, 444] width 268 height 12
drag, startPoint x: 376, startPoint y: 448, endPoint x: 376, endPoint y: 434, distance: 13.8
click at [376, 434] on td "Your Delivery Reference Number Oleic003" at bounding box center [476, 444] width 293 height 51
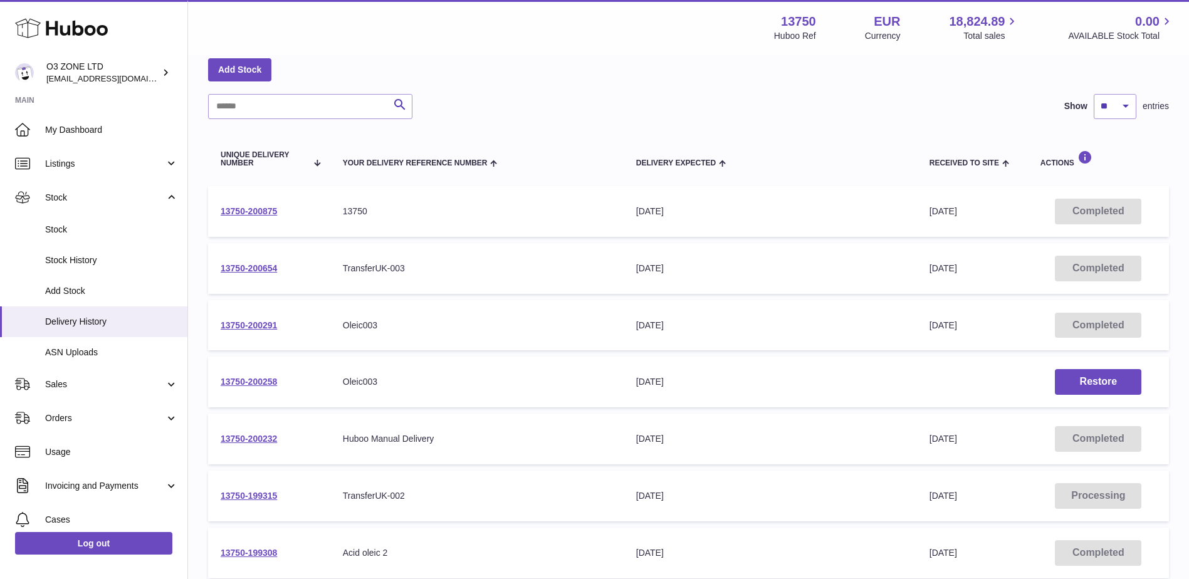
scroll to position [63, 0]
click at [266, 327] on link "13750-200291" at bounding box center [249, 325] width 56 height 10
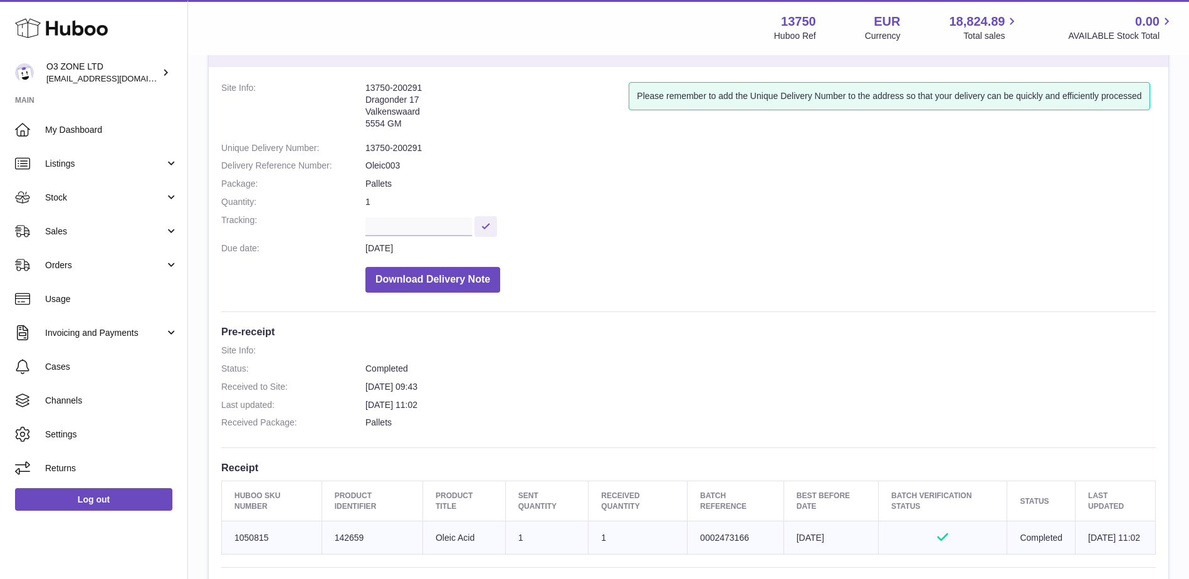
scroll to position [125, 0]
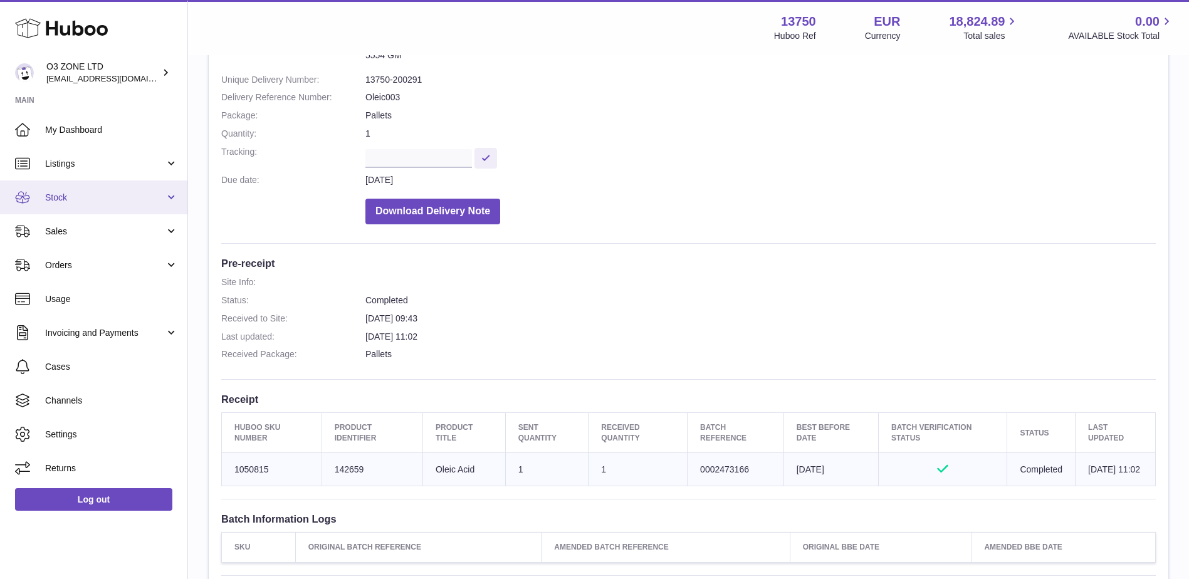
click at [56, 203] on span "Stock" at bounding box center [105, 198] width 120 height 12
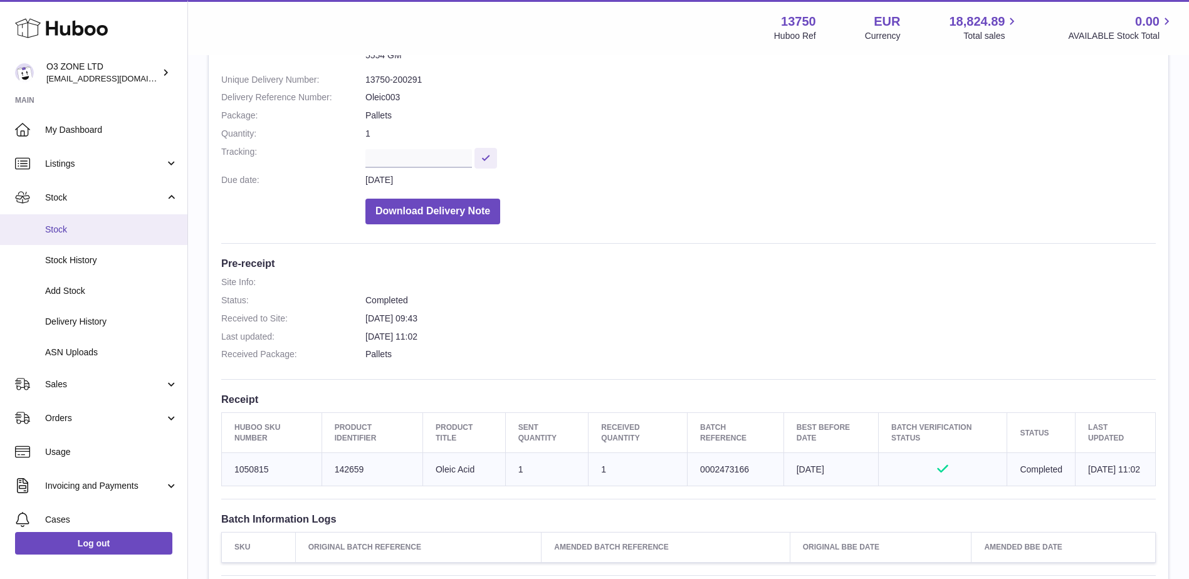
click at [85, 239] on link "Stock" at bounding box center [93, 229] width 187 height 31
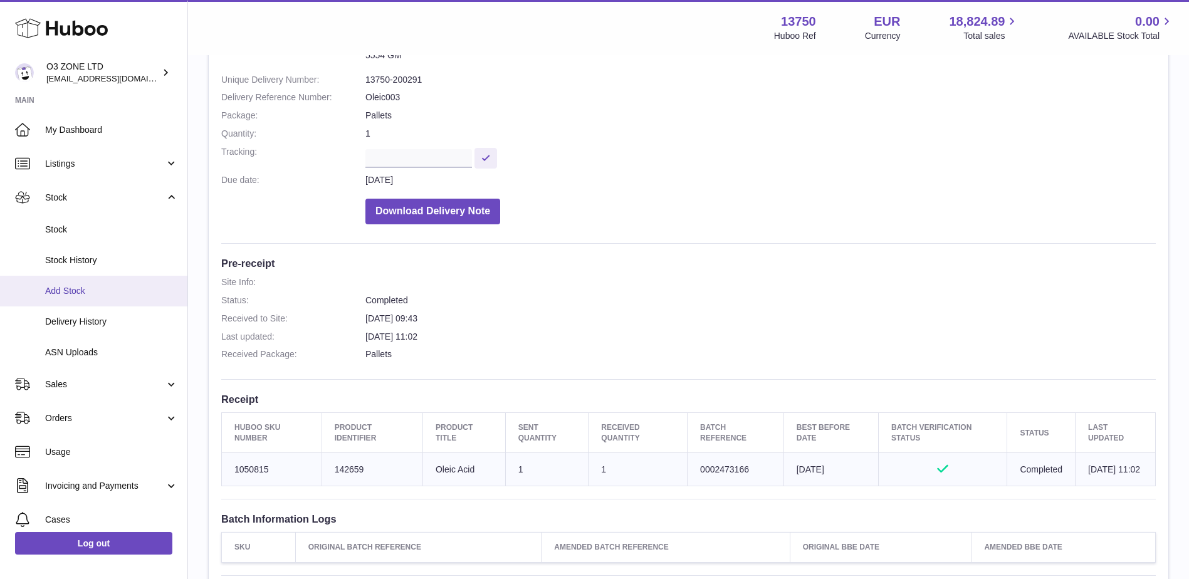
click at [73, 289] on span "Add Stock" at bounding box center [111, 291] width 133 height 12
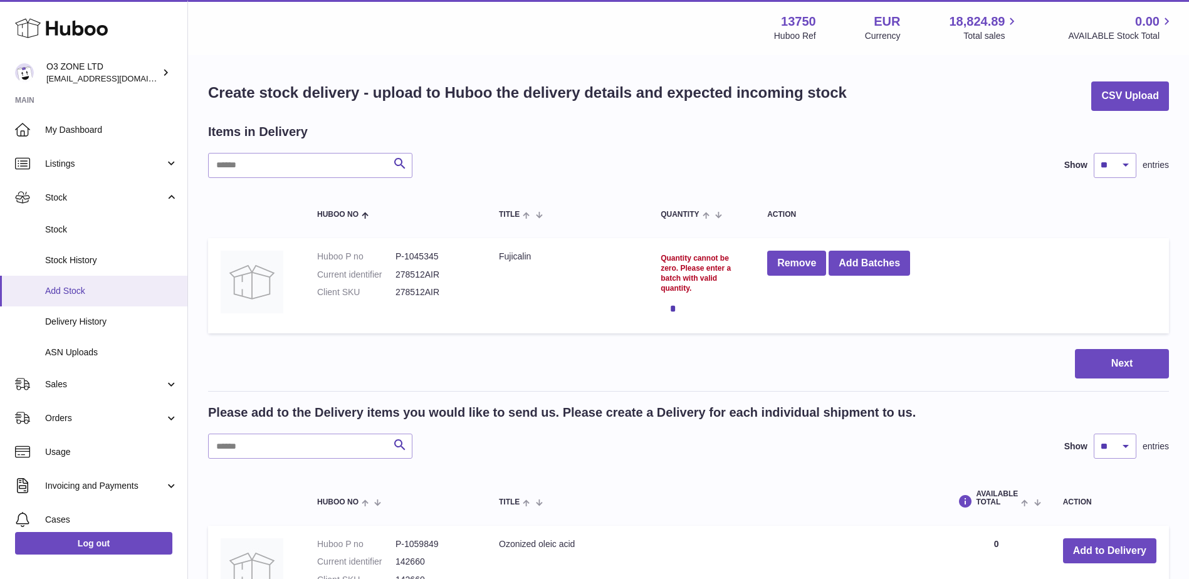
click at [75, 288] on span "Add Stock" at bounding box center [111, 291] width 133 height 12
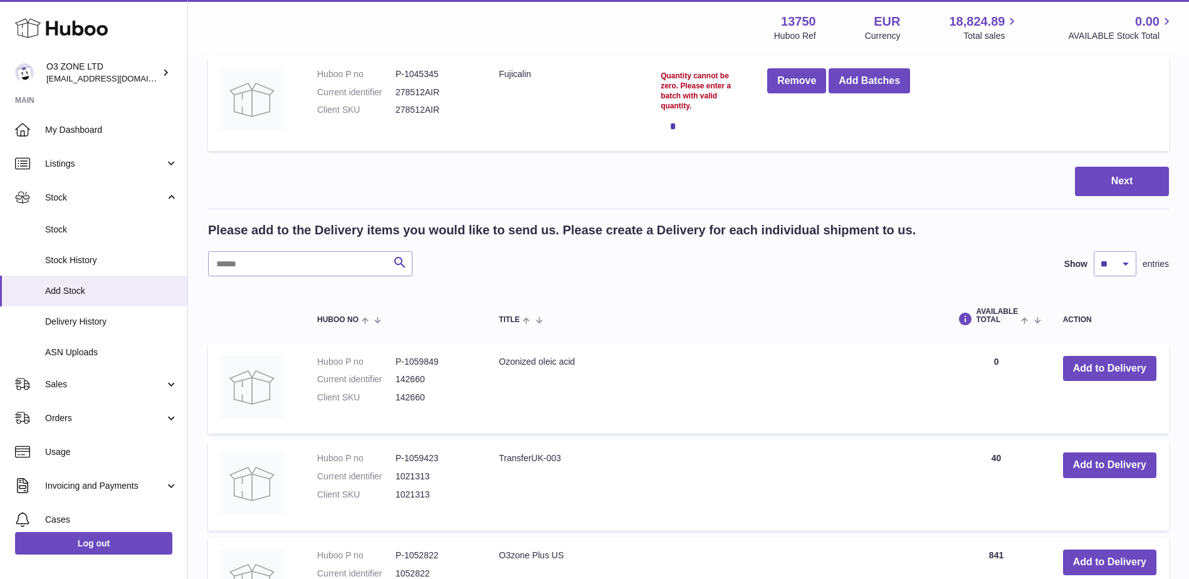
scroll to position [188, 0]
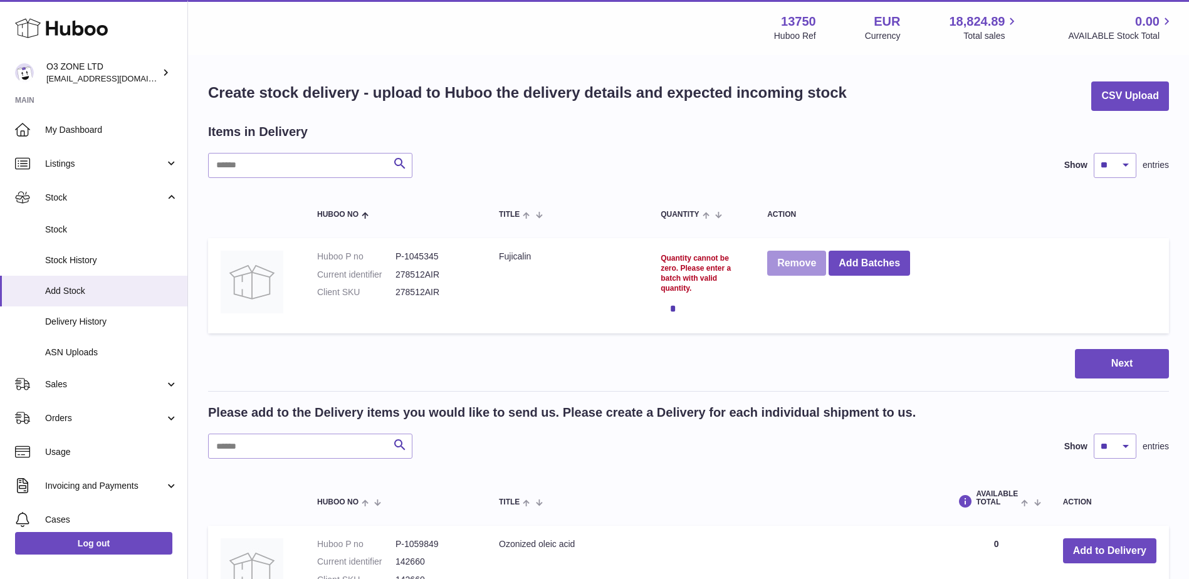
click at [796, 258] on button "Remove" at bounding box center [796, 264] width 59 height 26
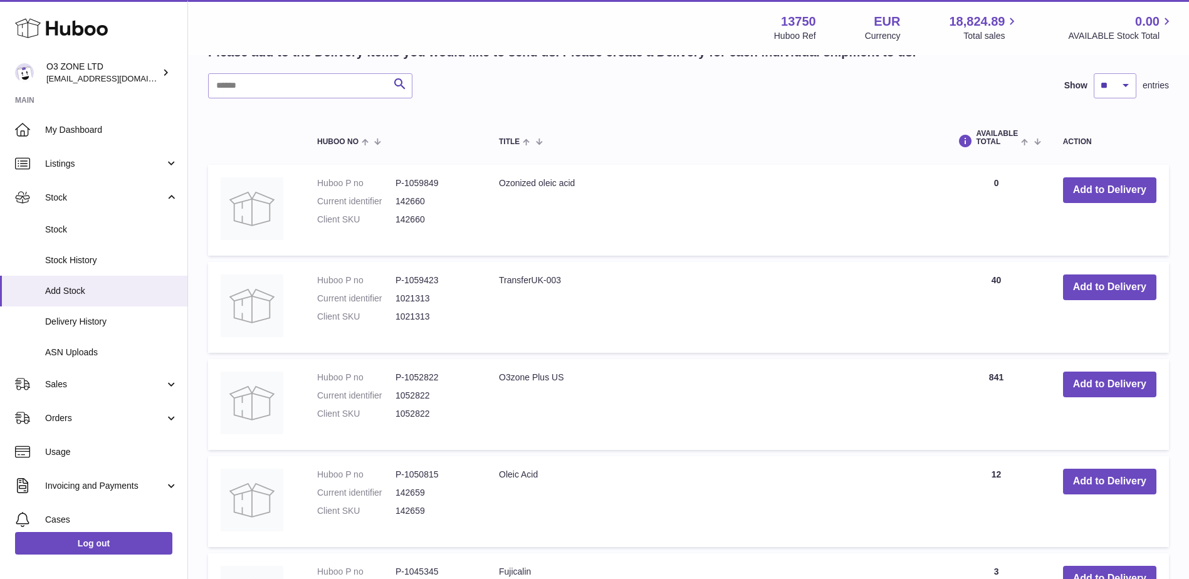
scroll to position [313, 0]
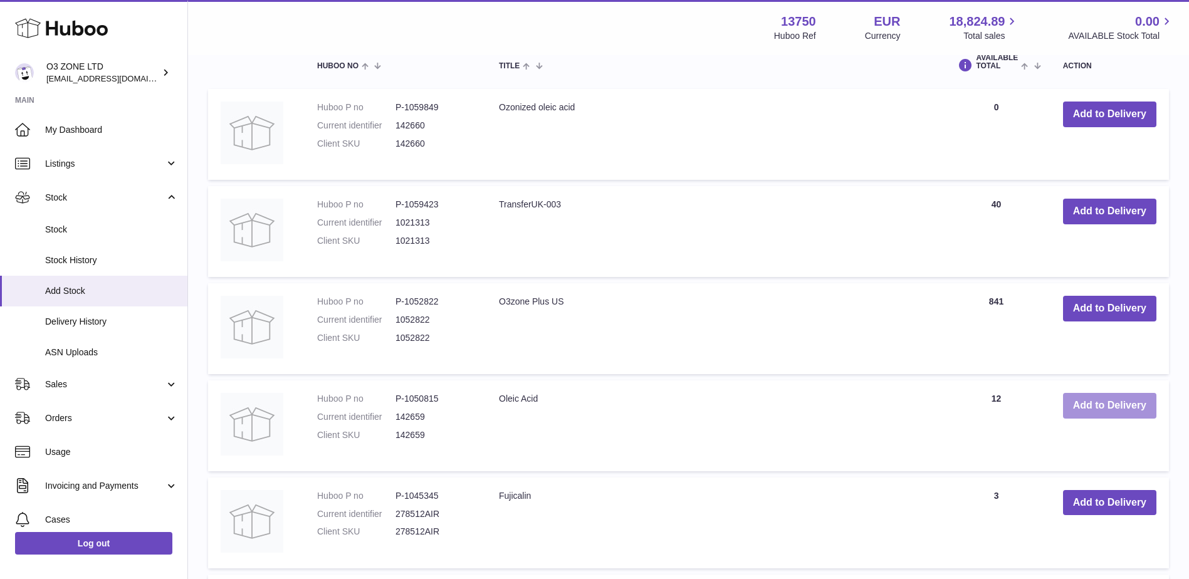
click at [1103, 407] on button "Add to Delivery" at bounding box center [1109, 406] width 93 height 26
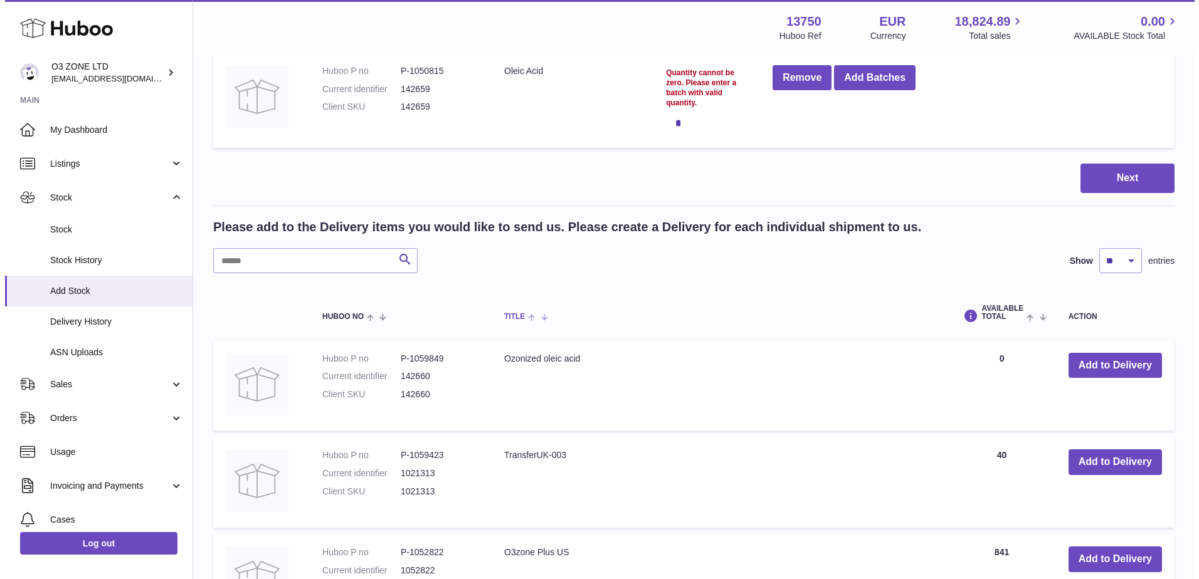
scroll to position [0, 0]
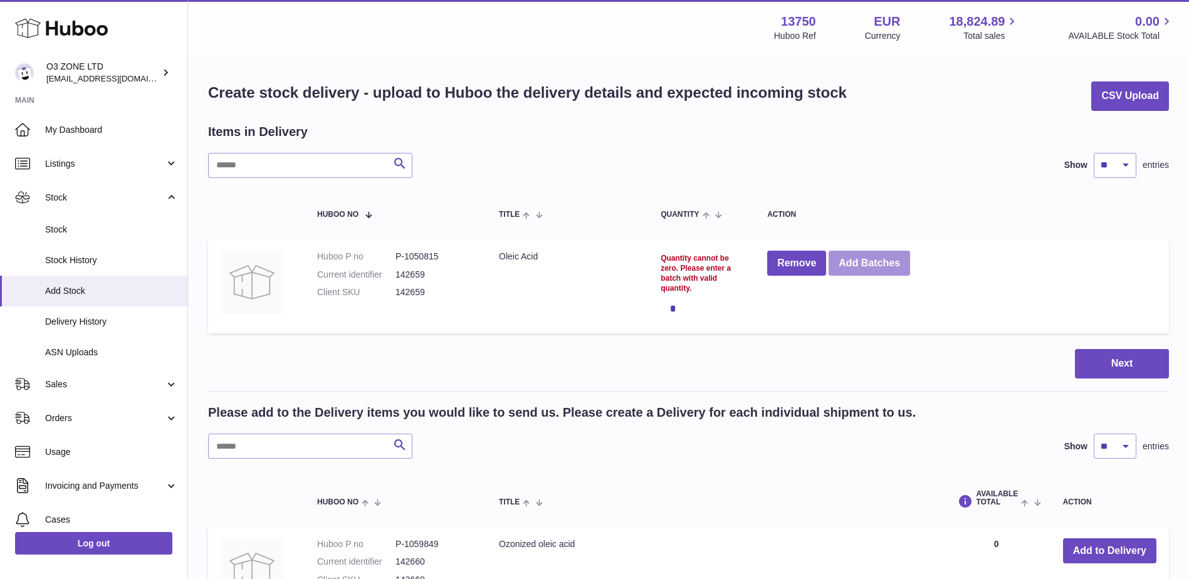
click at [874, 270] on button "Add Batches" at bounding box center [870, 264] width 82 height 26
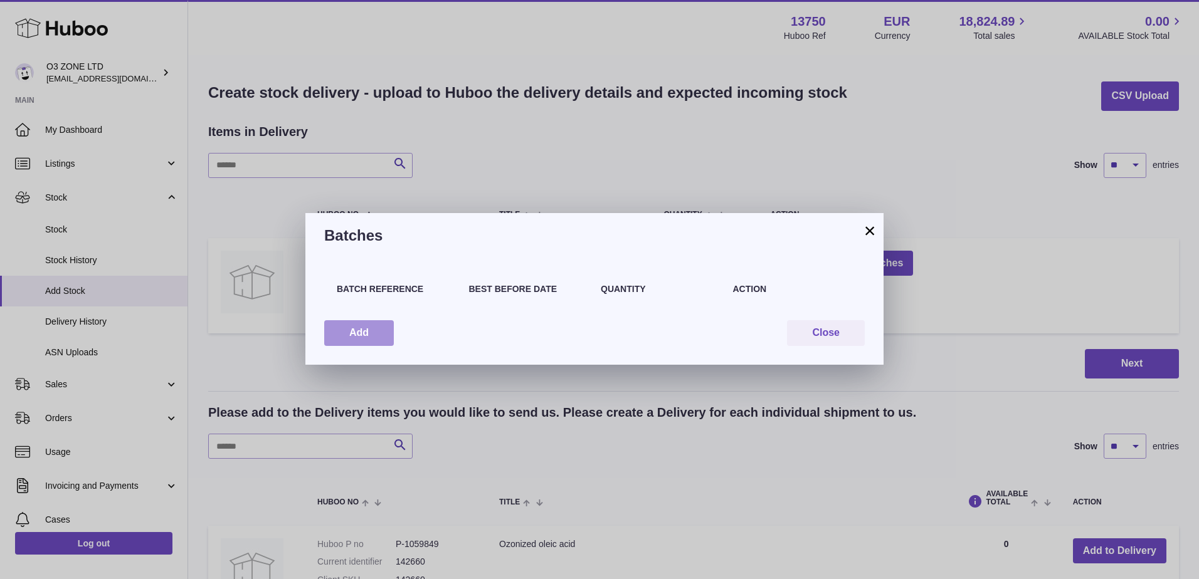
click at [370, 334] on button "Add" at bounding box center [359, 333] width 70 height 26
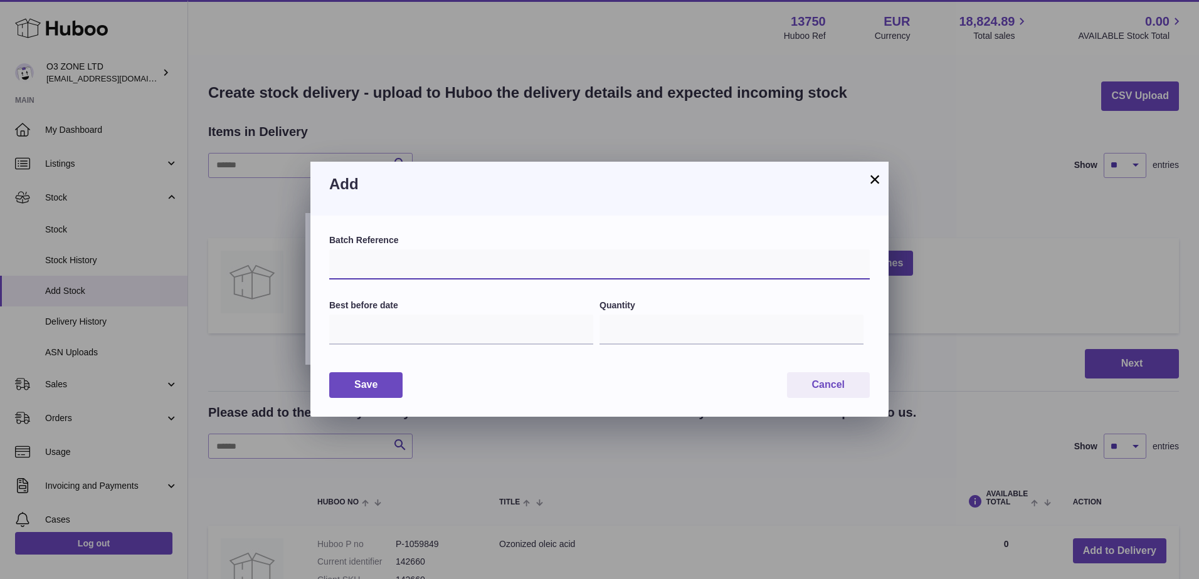
click at [383, 258] on input "text" at bounding box center [599, 265] width 540 height 30
paste input "*******"
type input "*******"
click at [374, 327] on input "text" at bounding box center [461, 330] width 264 height 30
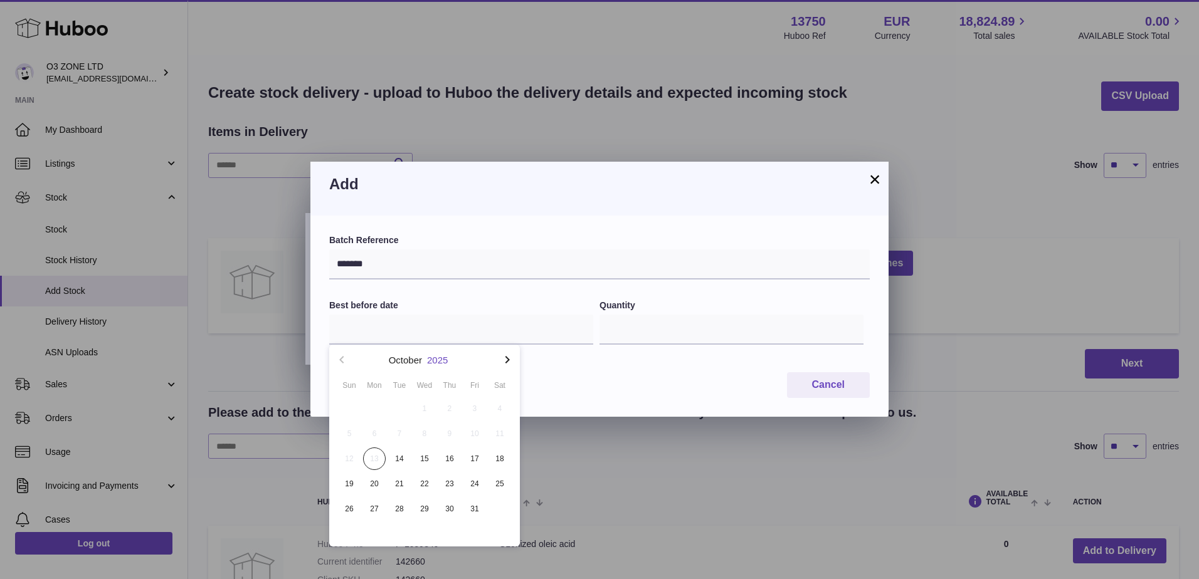
click at [434, 362] on button "2025" at bounding box center [437, 359] width 21 height 9
click at [427, 492] on li "2030" at bounding box center [425, 494] width 176 height 25
click at [372, 487] on button "Jul" at bounding box center [360, 482] width 53 height 30
click at [424, 512] on span "31" at bounding box center [424, 509] width 23 height 23
type input "**********"
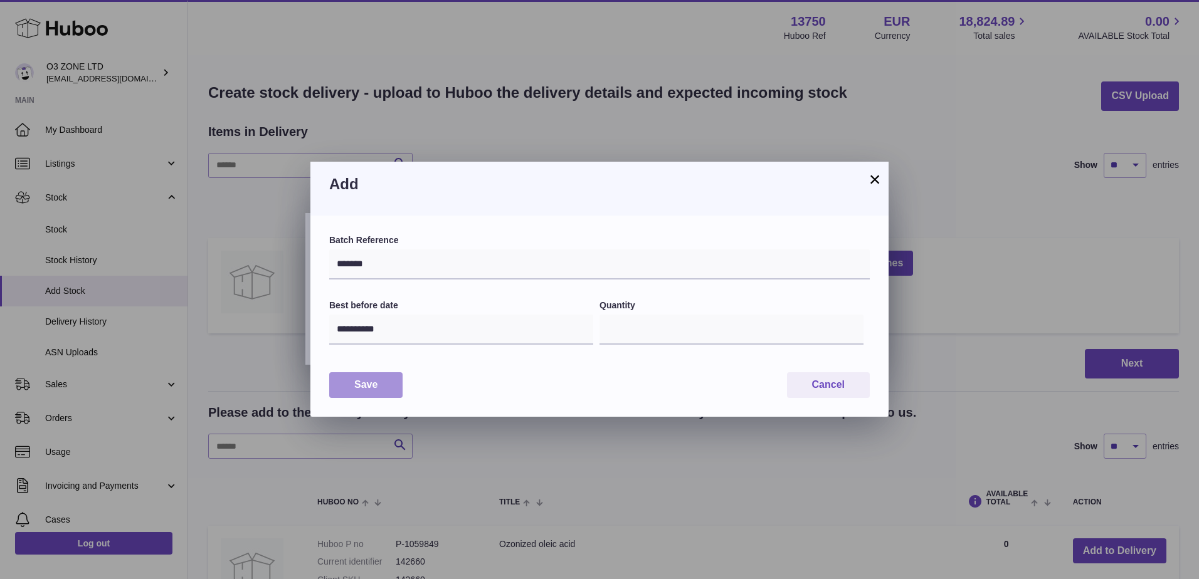
click at [353, 382] on button "Save" at bounding box center [365, 385] width 73 height 26
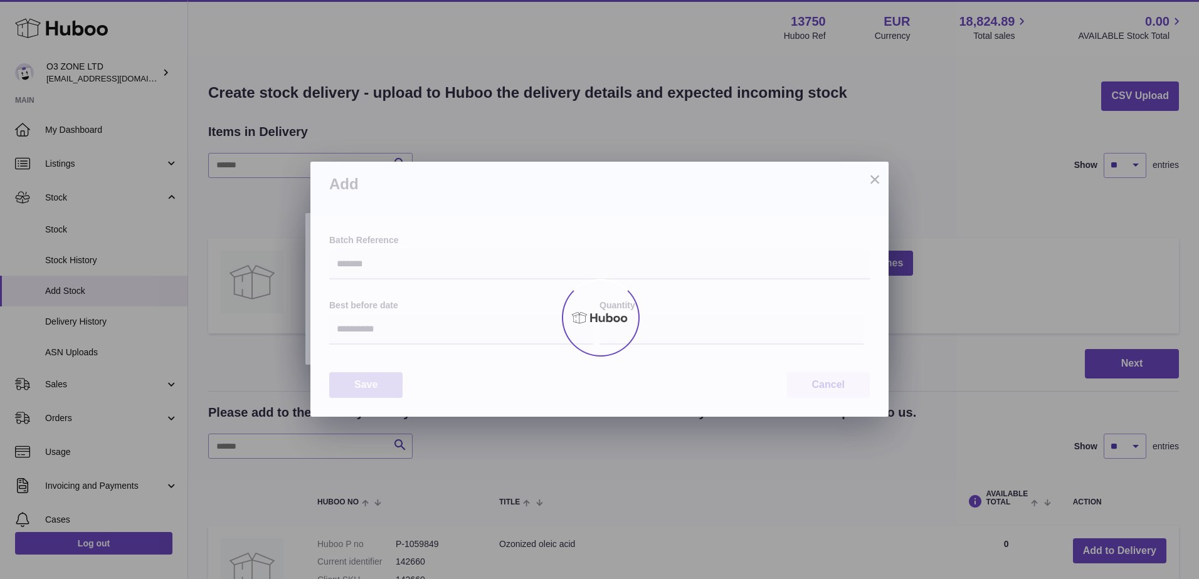
type input "*"
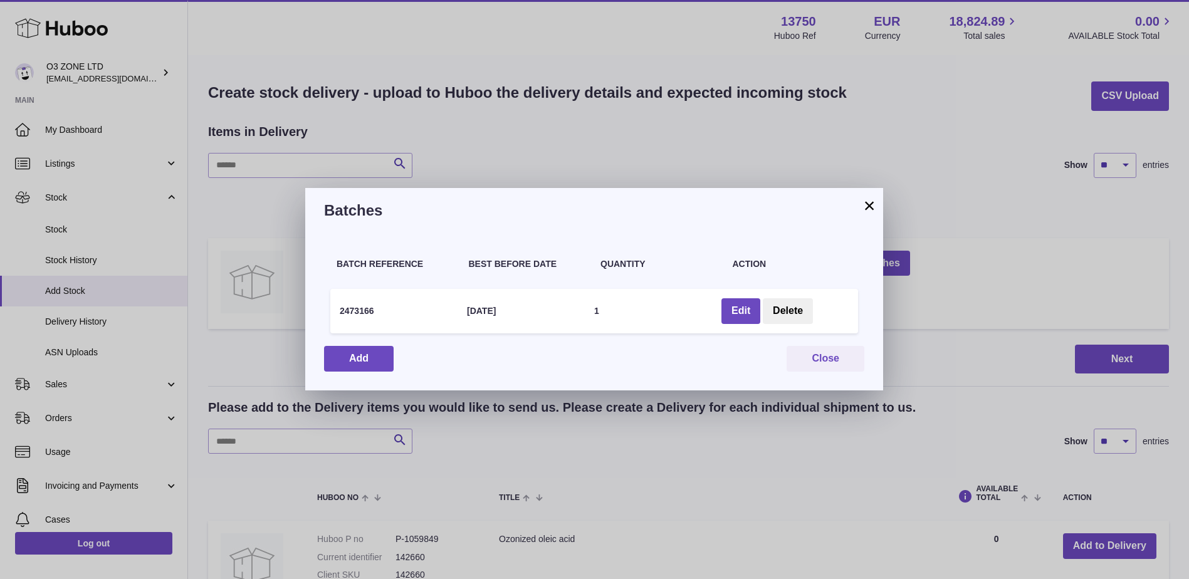
click at [946, 352] on div "× Batches Batch Reference Best Before Date Quantity Action 2473166 31 Jul 2030 …" at bounding box center [594, 289] width 1189 height 579
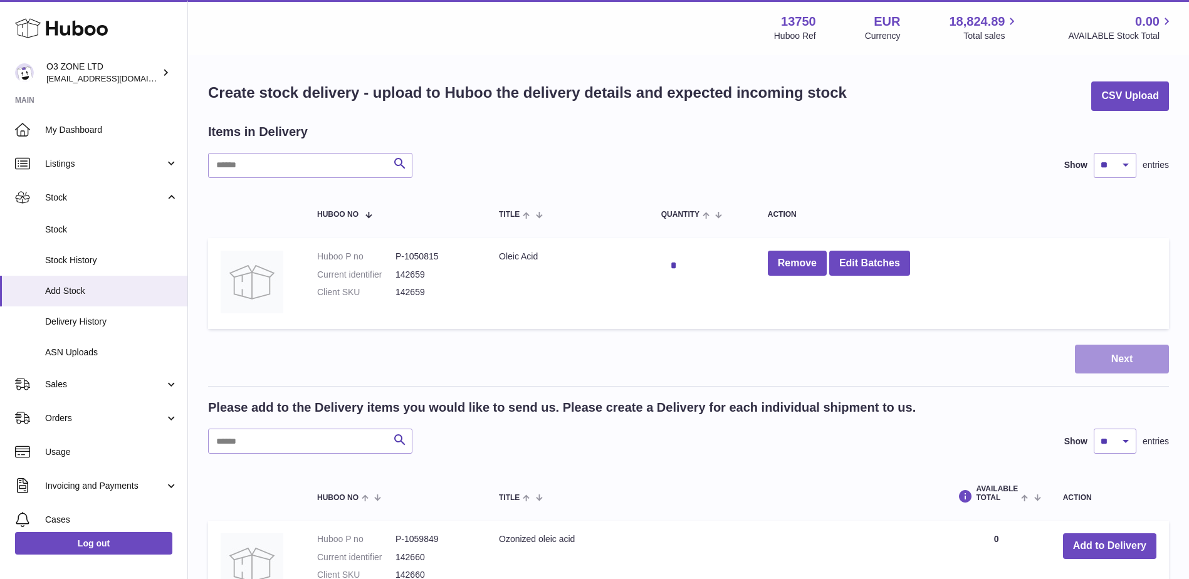
click at [1120, 360] on button "Next" at bounding box center [1122, 359] width 94 height 29
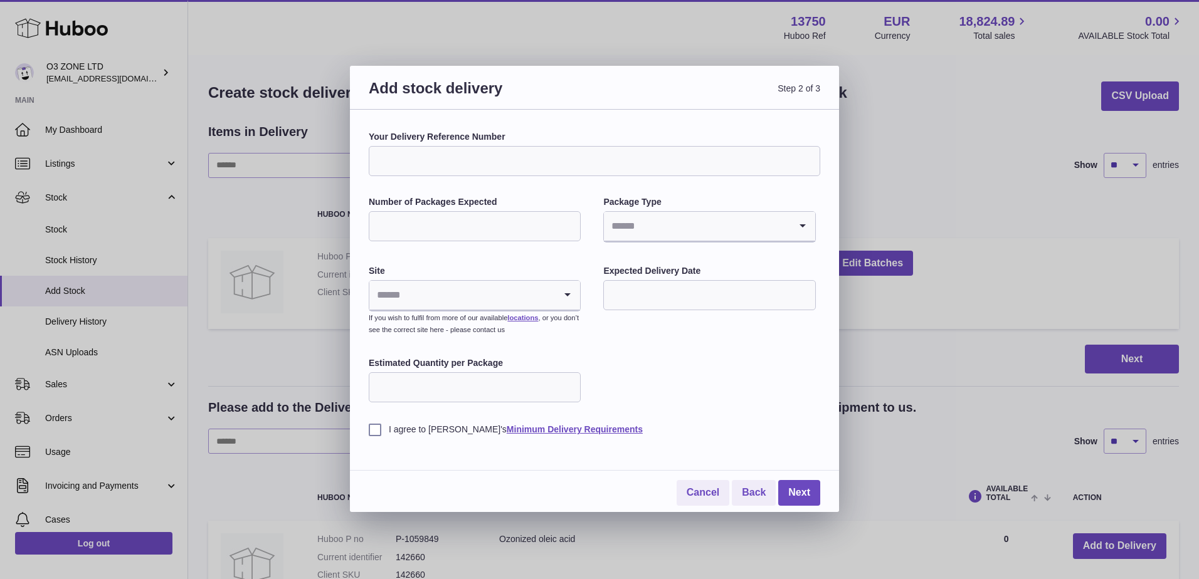
click at [485, 161] on input "Your Delivery Reference Number" at bounding box center [594, 161] width 451 height 30
click at [436, 159] on input "Your Delivery Reference Number" at bounding box center [594, 161] width 451 height 30
click at [367, 187] on div "Your Delivery Reference Number Number of Packages Expected Package Type Loading…" at bounding box center [594, 311] width 489 height 403
click at [394, 160] on input "Your Delivery Reference Number" at bounding box center [594, 161] width 451 height 30
drag, startPoint x: 525, startPoint y: 76, endPoint x: 653, endPoint y: 82, distance: 127.4
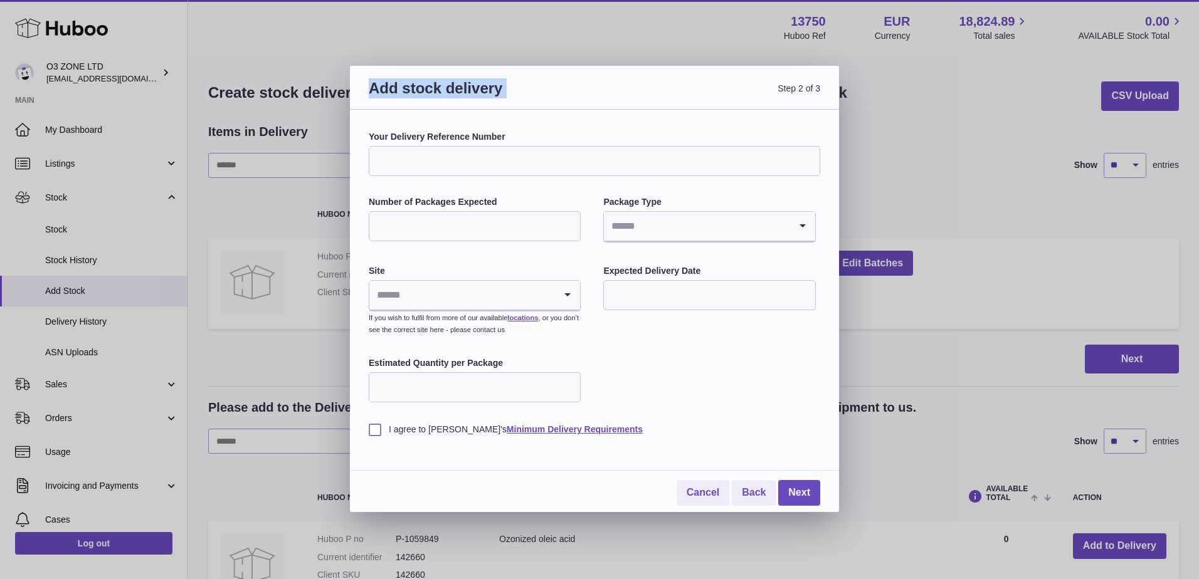
click at [653, 82] on div "Add stock delivery Step 2 of 3" at bounding box center [594, 88] width 489 height 44
click at [419, 154] on input "Your Delivery Reference Number" at bounding box center [594, 161] width 451 height 30
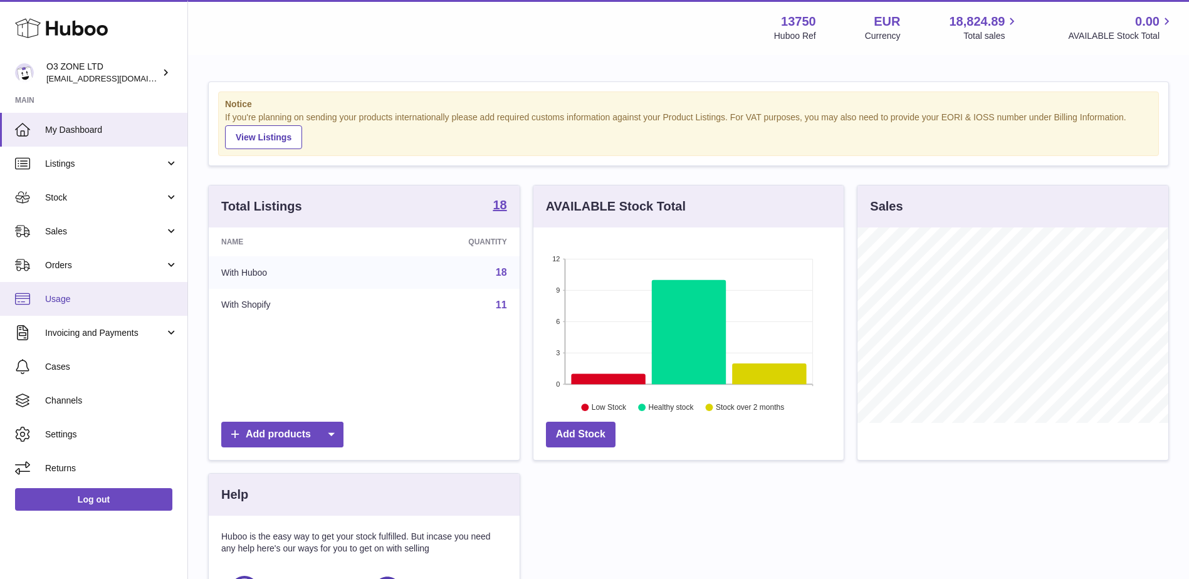
scroll to position [196, 310]
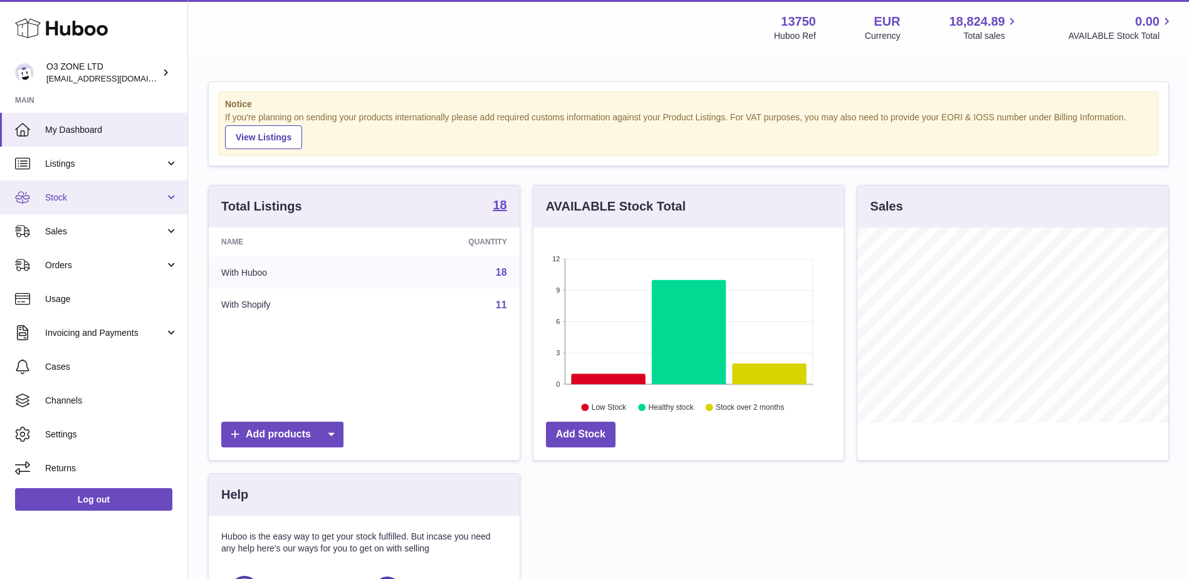
click at [71, 199] on span "Stock" at bounding box center [105, 198] width 120 height 12
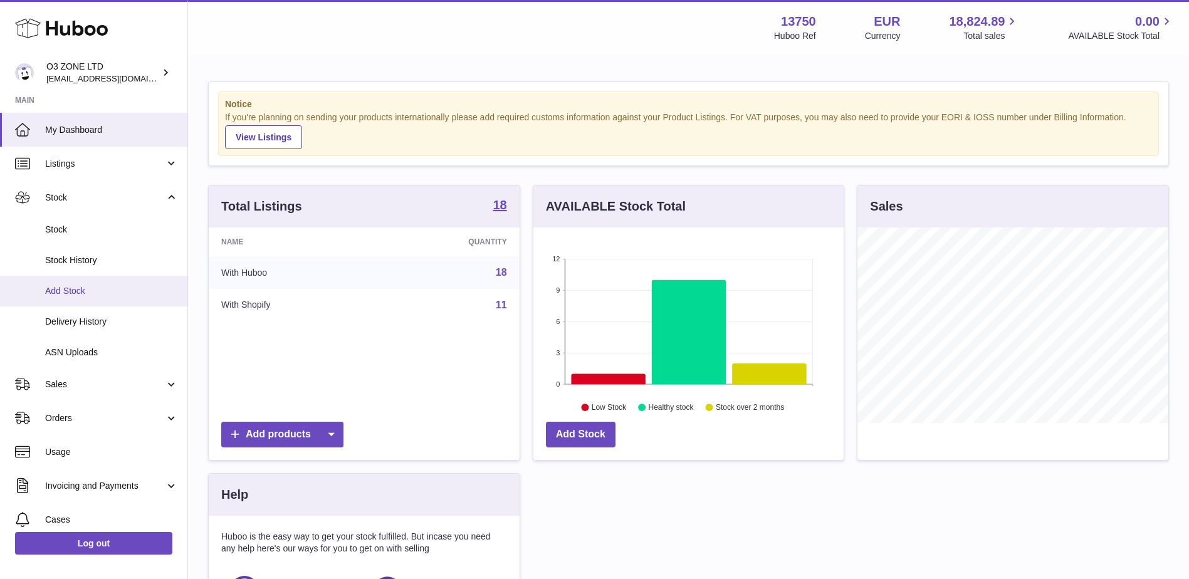
click at [69, 291] on span "Add Stock" at bounding box center [111, 291] width 133 height 12
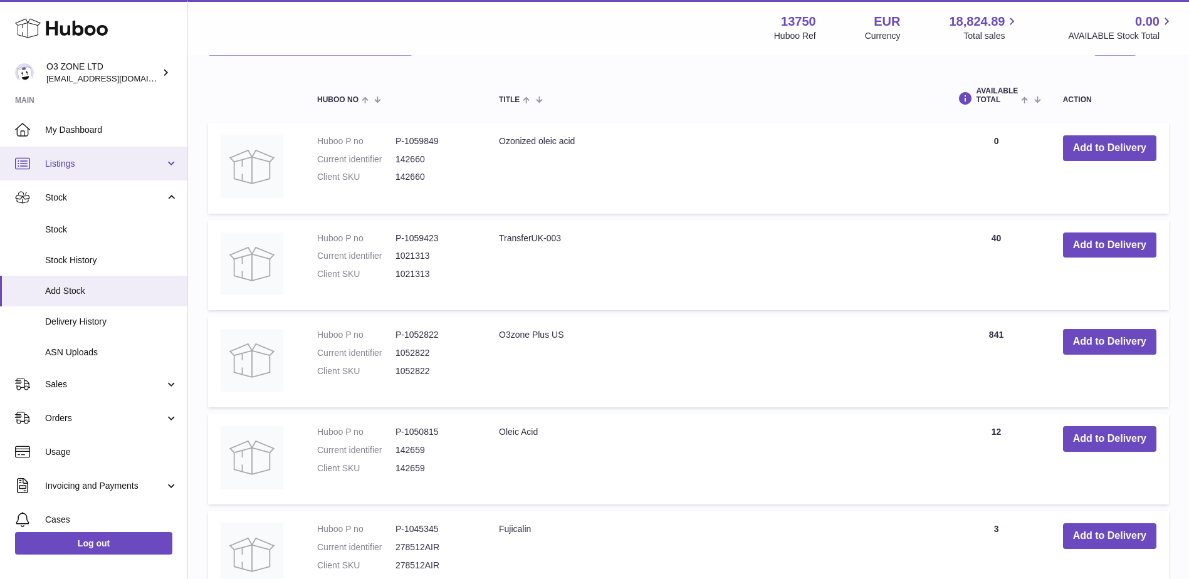
scroll to position [376, 0]
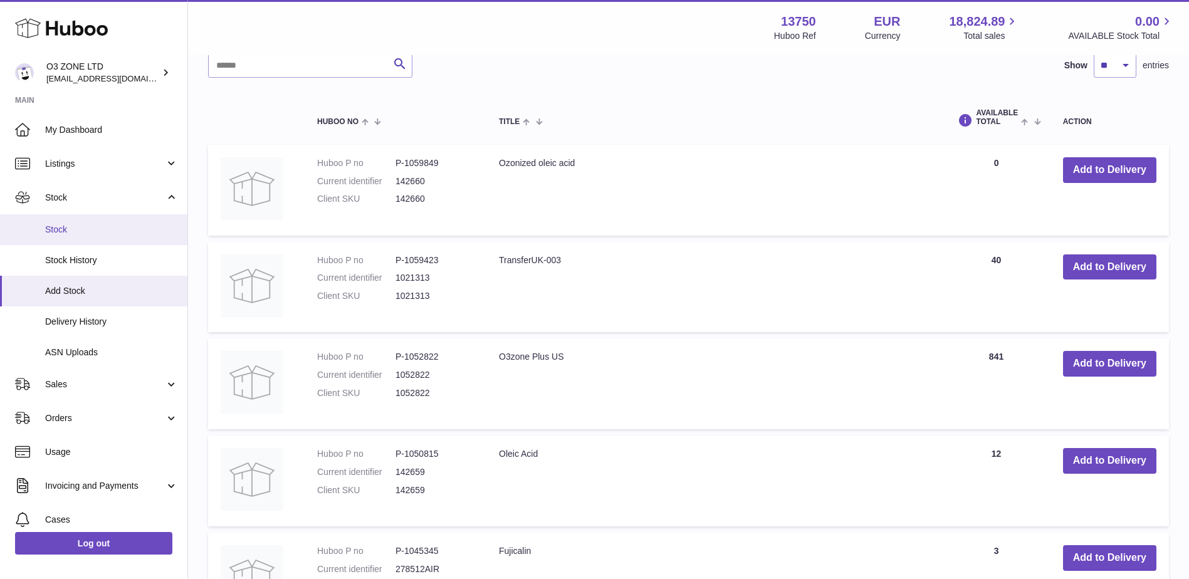
click at [80, 224] on span "Stock" at bounding box center [111, 230] width 133 height 12
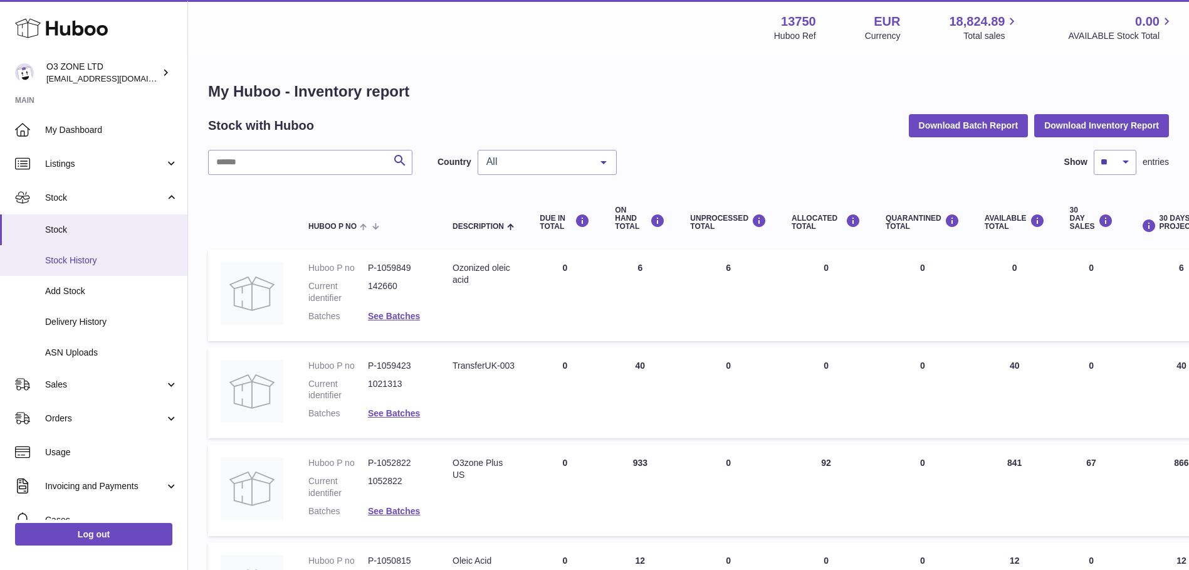
click at [76, 255] on span "Stock History" at bounding box center [111, 261] width 133 height 12
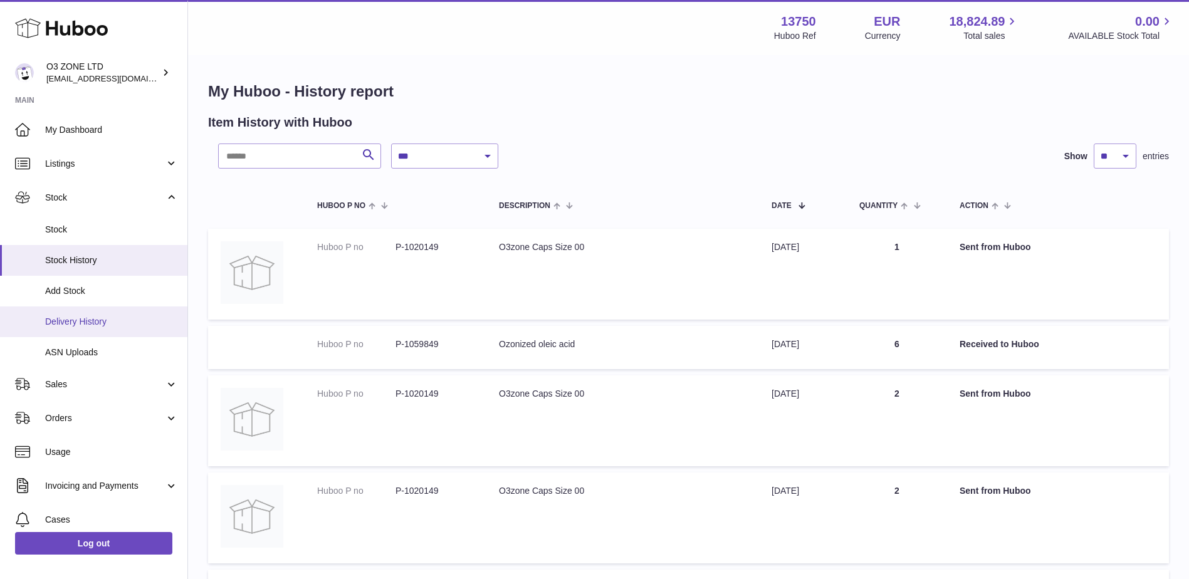
click at [94, 313] on link "Delivery History" at bounding box center [93, 322] width 187 height 31
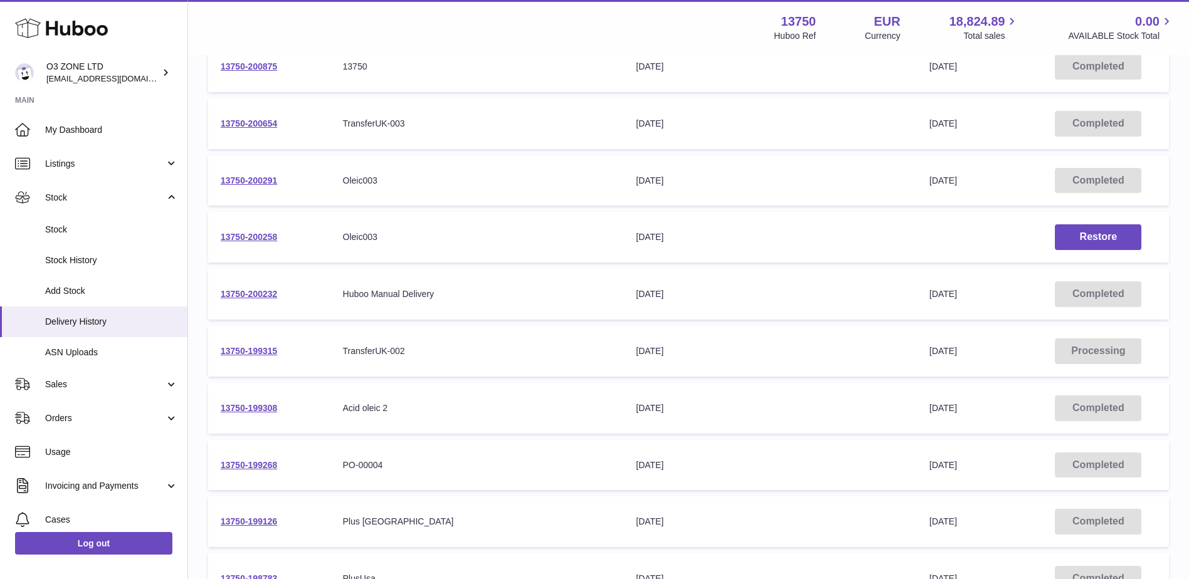
scroll to position [188, 0]
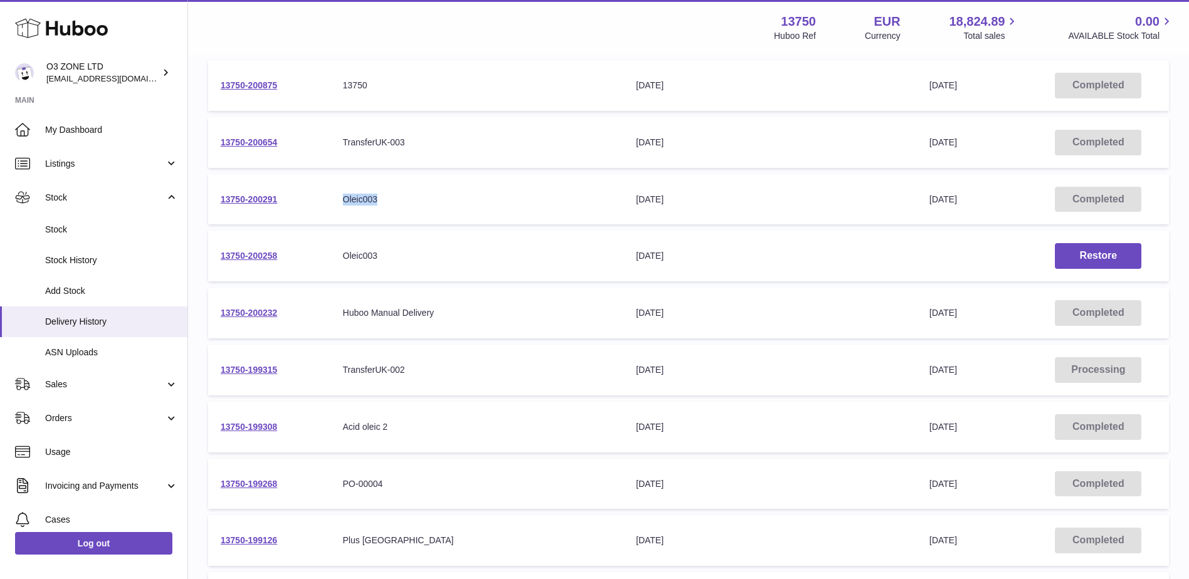
drag, startPoint x: 378, startPoint y: 202, endPoint x: 339, endPoint y: 203, distance: 38.9
click at [339, 203] on td "Your Delivery Reference Number Oleic003" at bounding box center [476, 199] width 293 height 51
copy div "Oleic003"
click at [85, 292] on span "Add Stock" at bounding box center [111, 291] width 133 height 12
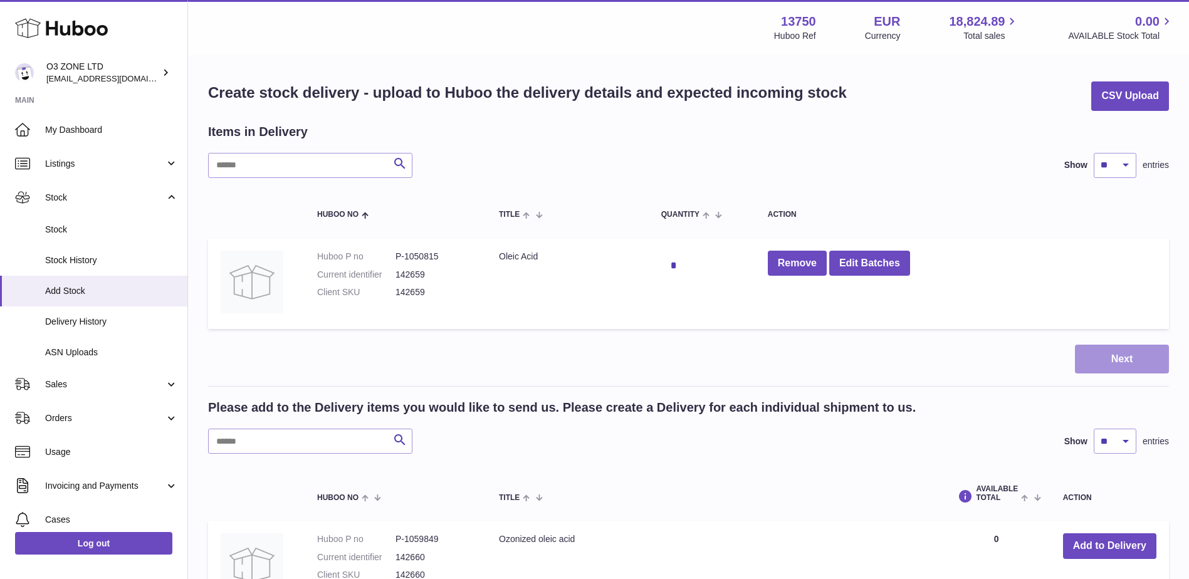
click at [1130, 355] on button "Next" at bounding box center [1122, 359] width 94 height 29
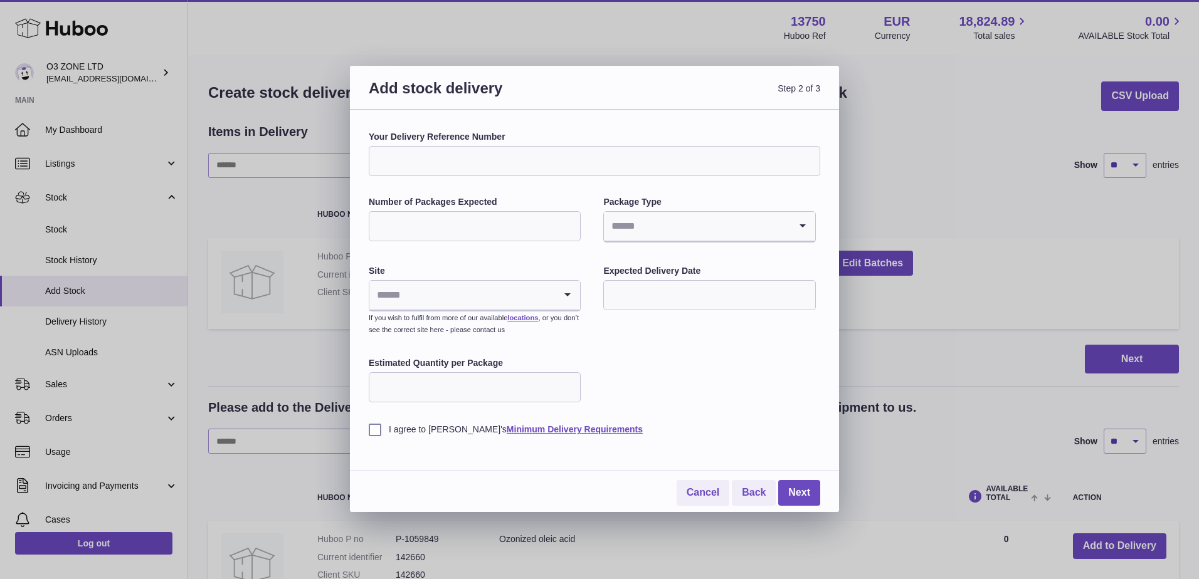
click at [532, 166] on input "Your Delivery Reference Number" at bounding box center [594, 161] width 451 height 30
paste input "********"
type input "********"
click at [450, 193] on div "Your Delivery Reference Number ******** Number of Packages Expected Package Typ…" at bounding box center [594, 283] width 451 height 305
click at [402, 157] on input "********" at bounding box center [594, 161] width 451 height 30
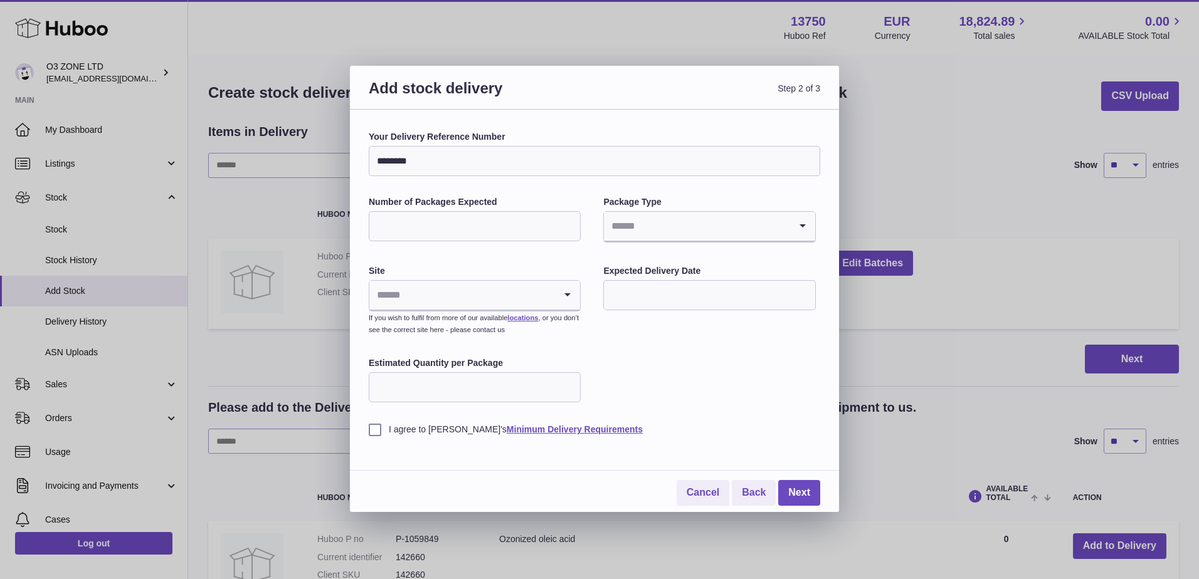
click at [402, 157] on input "********" at bounding box center [594, 161] width 451 height 30
click at [471, 186] on div "Your Delivery Reference Number ******** Number of Packages Expected Package Typ…" at bounding box center [594, 283] width 451 height 305
click at [505, 223] on input "Number of Packages Expected" at bounding box center [475, 226] width 212 height 30
type input "*"
click at [616, 404] on div "Your Delivery Reference Number ******** Number of Packages Expected * Package T…" at bounding box center [594, 283] width 451 height 305
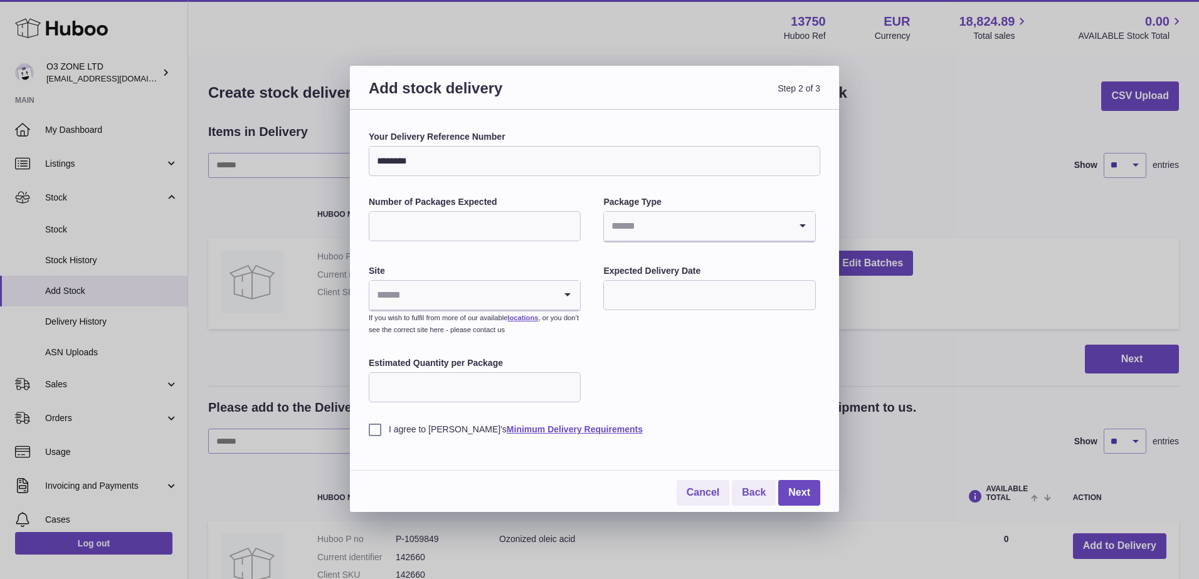
click at [631, 231] on input "Search for option" at bounding box center [697, 226] width 186 height 29
click at [634, 280] on li "Pallets" at bounding box center [708, 285] width 209 height 25
click at [441, 293] on input "Search for option" at bounding box center [462, 295] width 186 height 29
click at [461, 356] on li "🇳🇱 | Dragonder 17" at bounding box center [474, 354] width 209 height 25
click at [682, 358] on div "Your Delivery Reference Number ******** Number of Packages Expected * Package T…" at bounding box center [594, 283] width 451 height 305
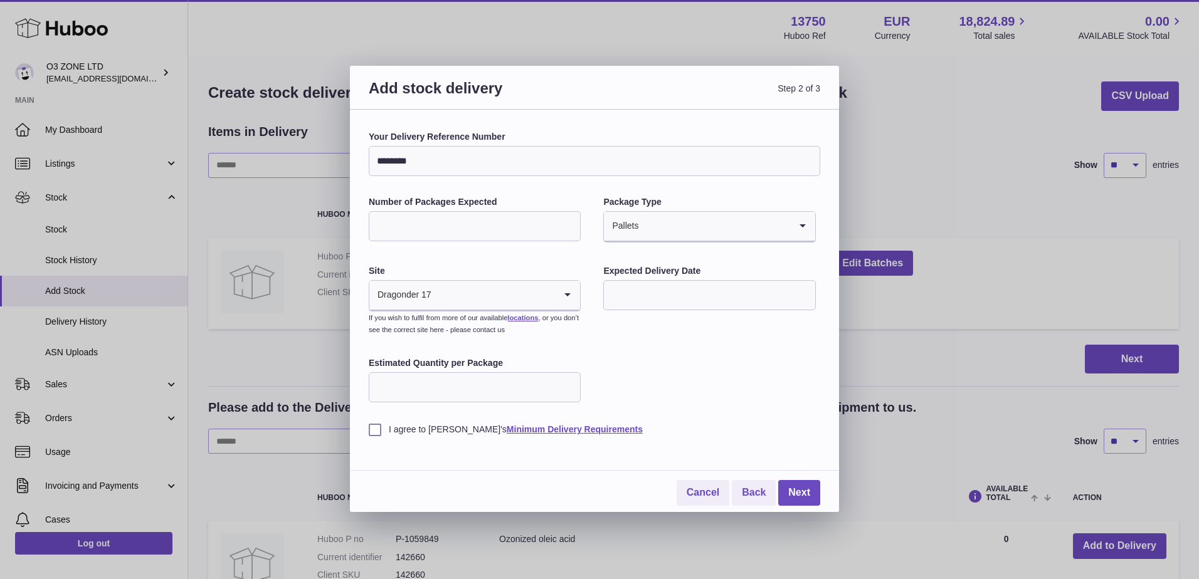
click at [645, 297] on input "text" at bounding box center [709, 295] width 212 height 30
click at [720, 455] on span "24" at bounding box center [723, 449] width 23 height 23
type input "**********"
click at [418, 375] on input "Estimated Quantity per Package" at bounding box center [475, 387] width 212 height 30
type input "*"
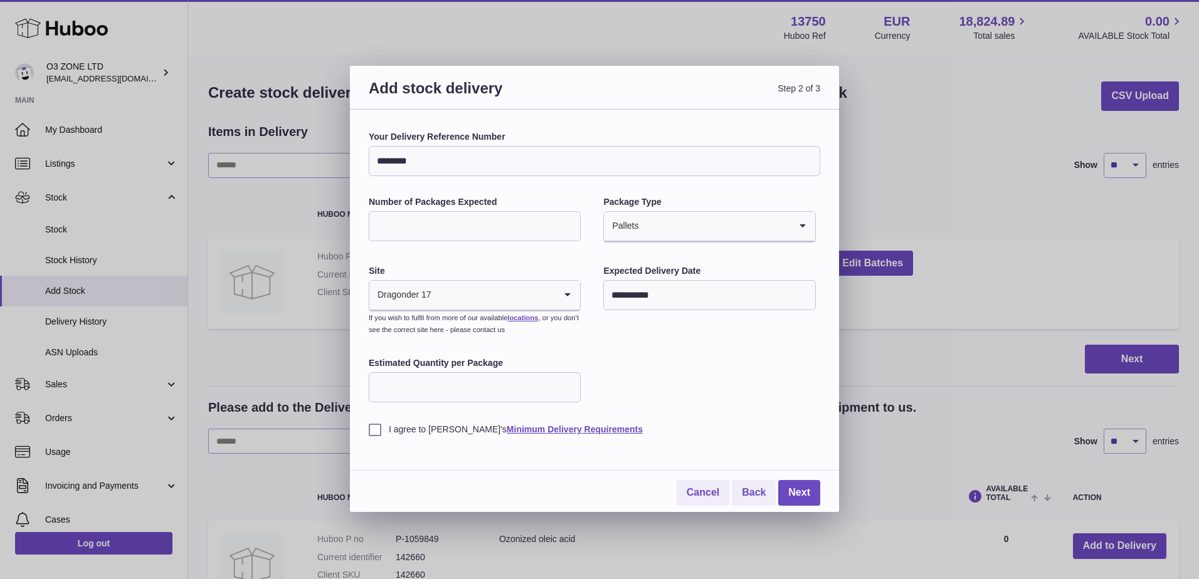
click at [376, 436] on label "I agree to Huboo's Minimum Delivery Requirements" at bounding box center [594, 430] width 451 height 12
click at [663, 372] on div "**********" at bounding box center [594, 283] width 451 height 305
click at [808, 489] on link "Next" at bounding box center [799, 493] width 42 height 26
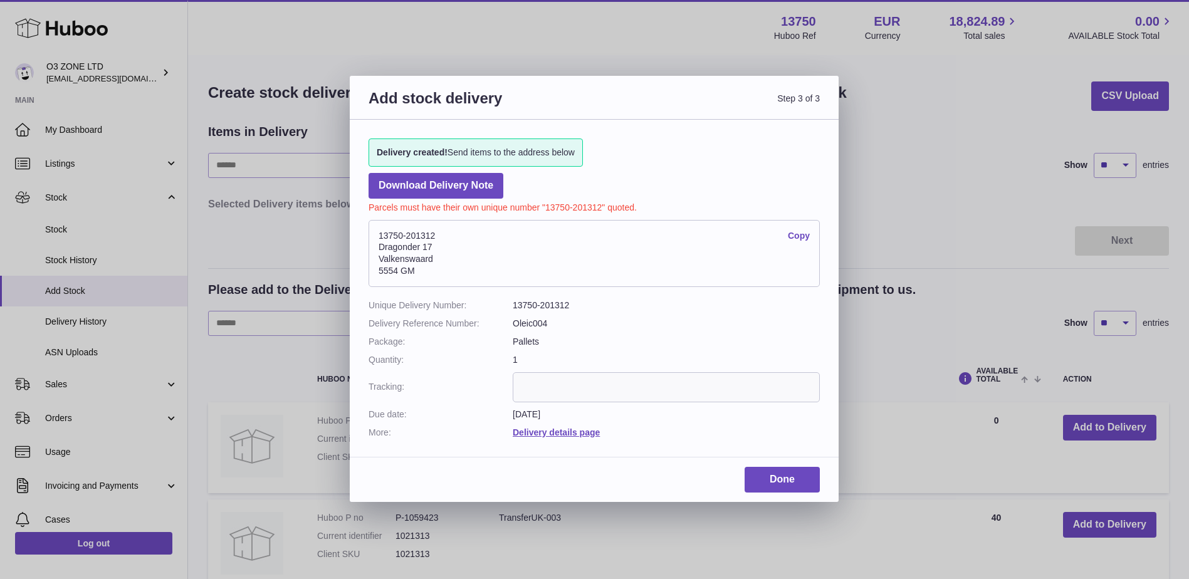
click at [426, 236] on address "13750-201312 Copy Dragonder 17 Valkenswaard 5554 GM" at bounding box center [594, 254] width 451 height 68
copy address "13750-201312"
click at [778, 476] on link "Done" at bounding box center [782, 480] width 75 height 26
